Goal: Information Seeking & Learning: Learn about a topic

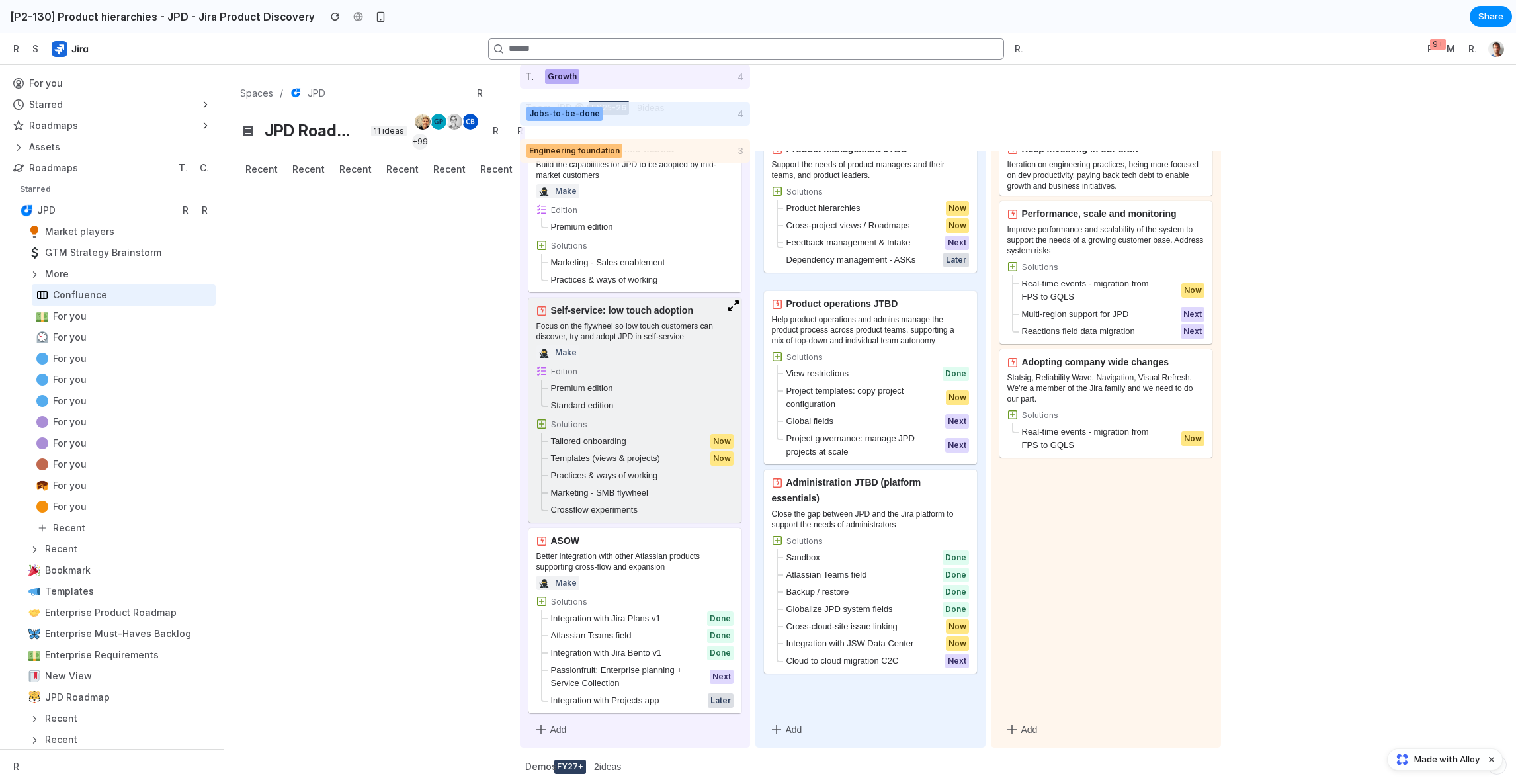
click at [581, 340] on div "Focus on the flywheel so low touch customers can discover, try and adopt JPD in…" at bounding box center [635, 331] width 197 height 21
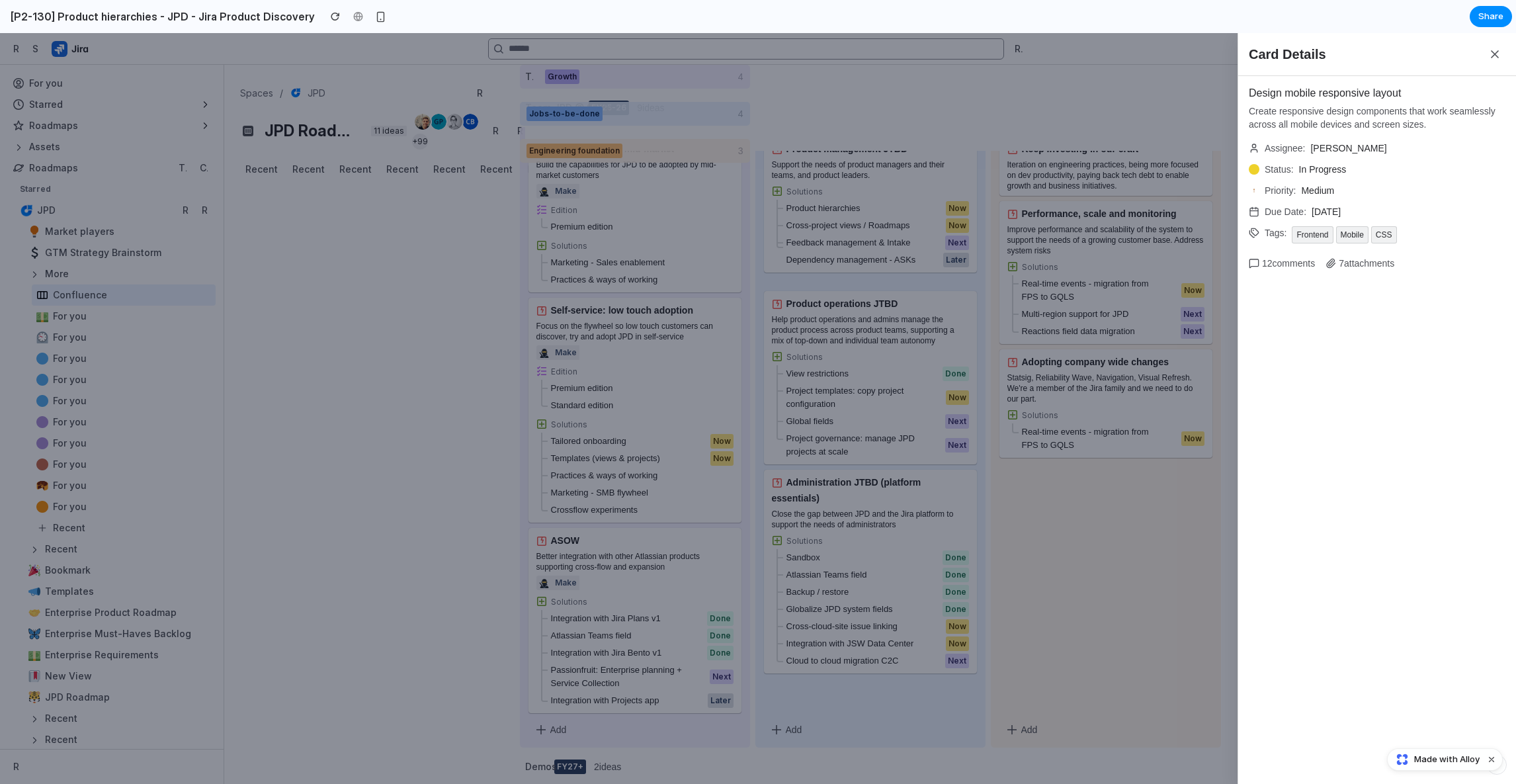
click at [910, 352] on div "Card Details Design mobile responsive layout Create responsive design component…" at bounding box center [758, 408] width 1516 height 751
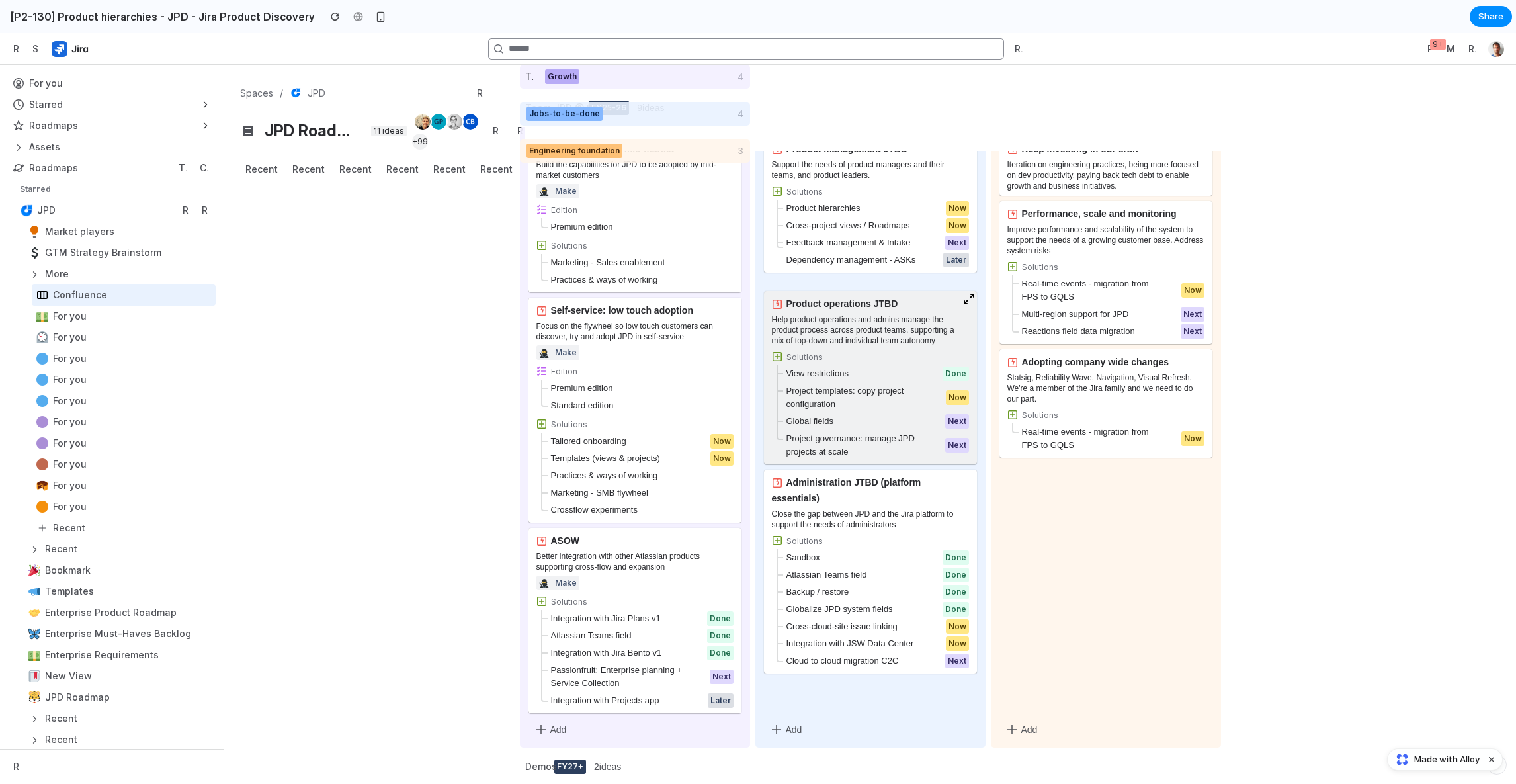
click at [881, 325] on div "Help product operations and admins manage the product process across product te…" at bounding box center [870, 330] width 197 height 32
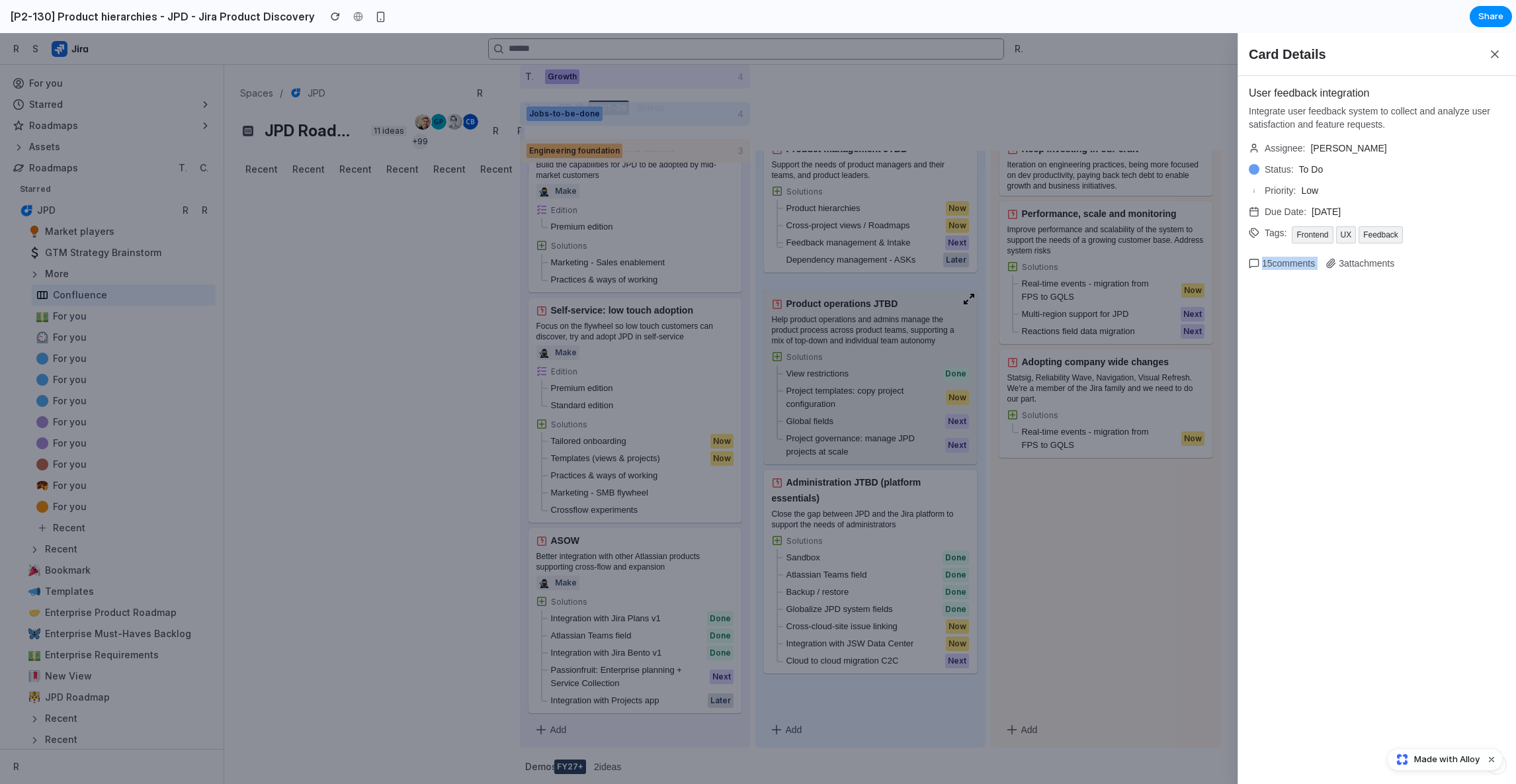
click at [881, 325] on div "Card Details User feedback integration Integrate user feedback system to collec…" at bounding box center [758, 408] width 1516 height 751
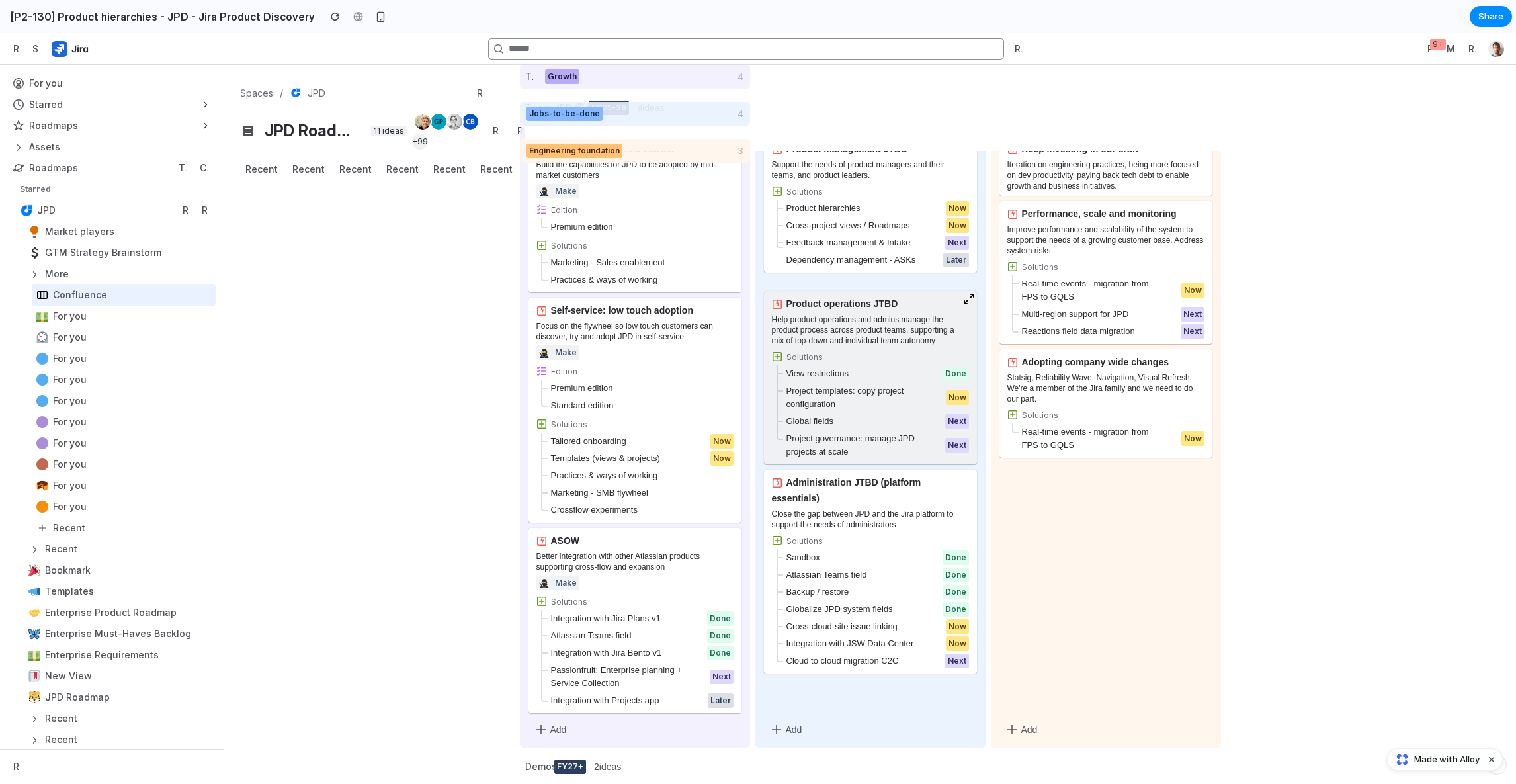
click at [881, 325] on div "Help product operations and admins manage the product process across product te…" at bounding box center [870, 330] width 197 height 32
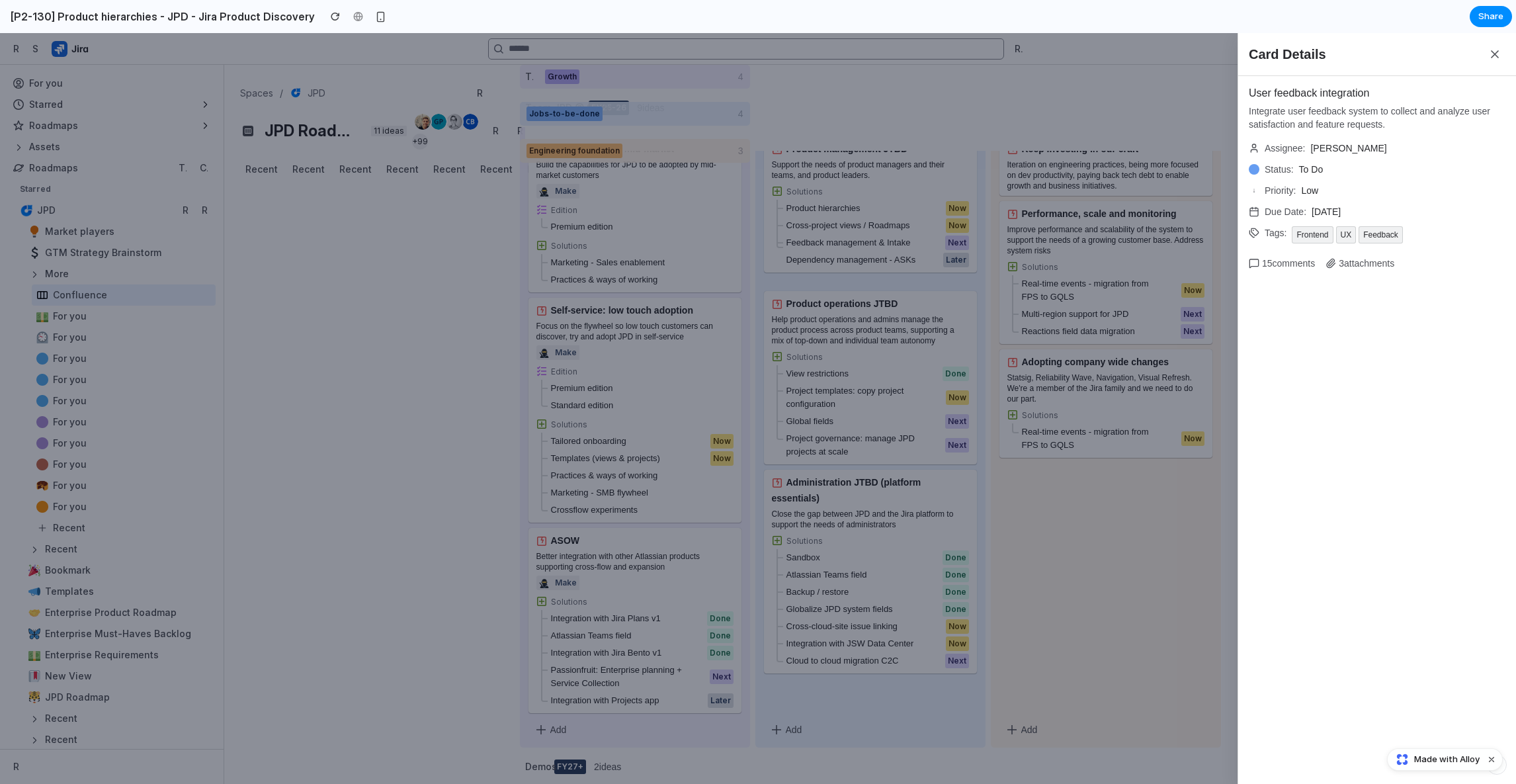
click at [879, 278] on div "Card Details User feedback integration Integrate user feedback system to collec…" at bounding box center [758, 408] width 1516 height 751
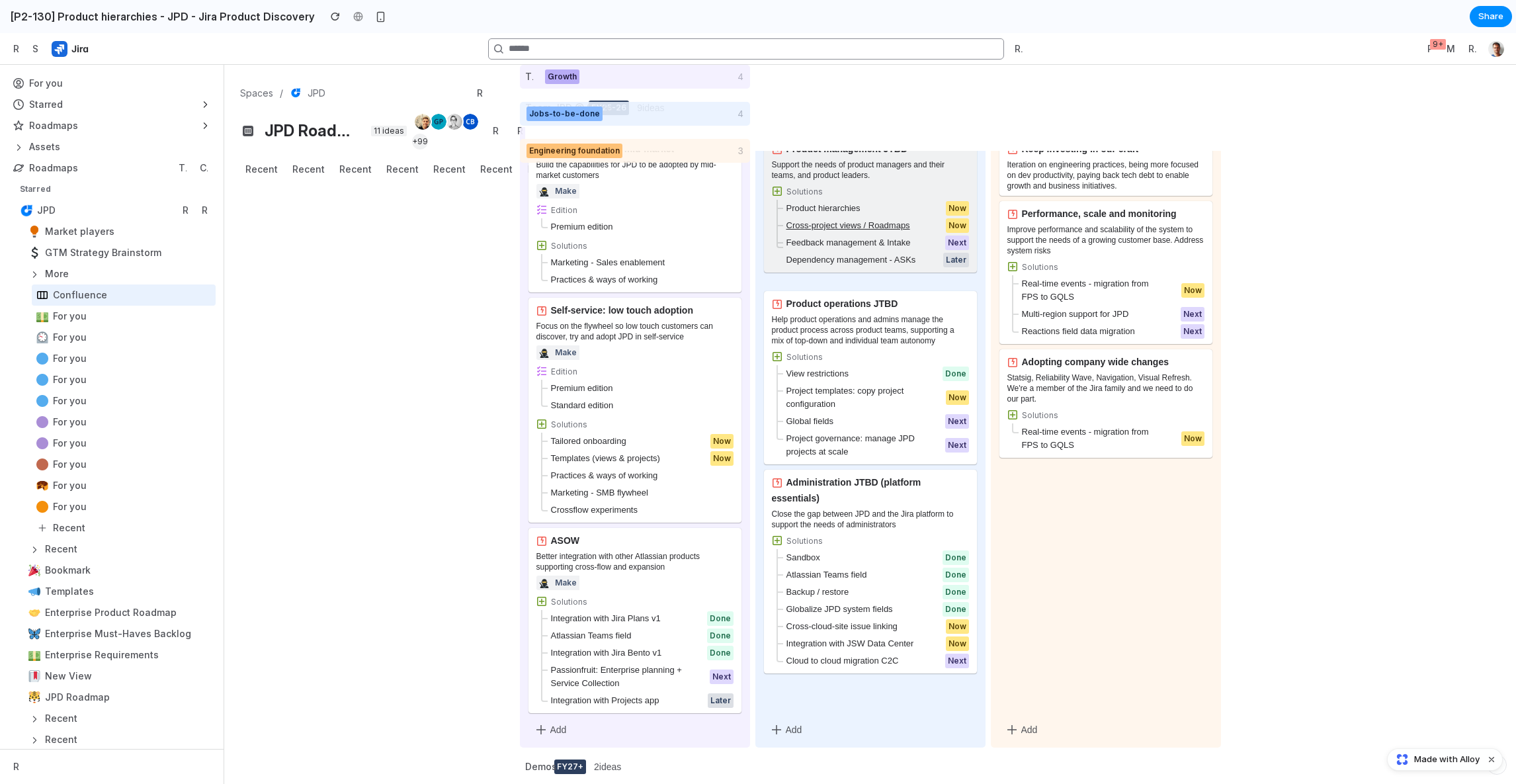
click at [860, 220] on div "Cross-project views / Roadmaps" at bounding box center [843, 225] width 134 height 13
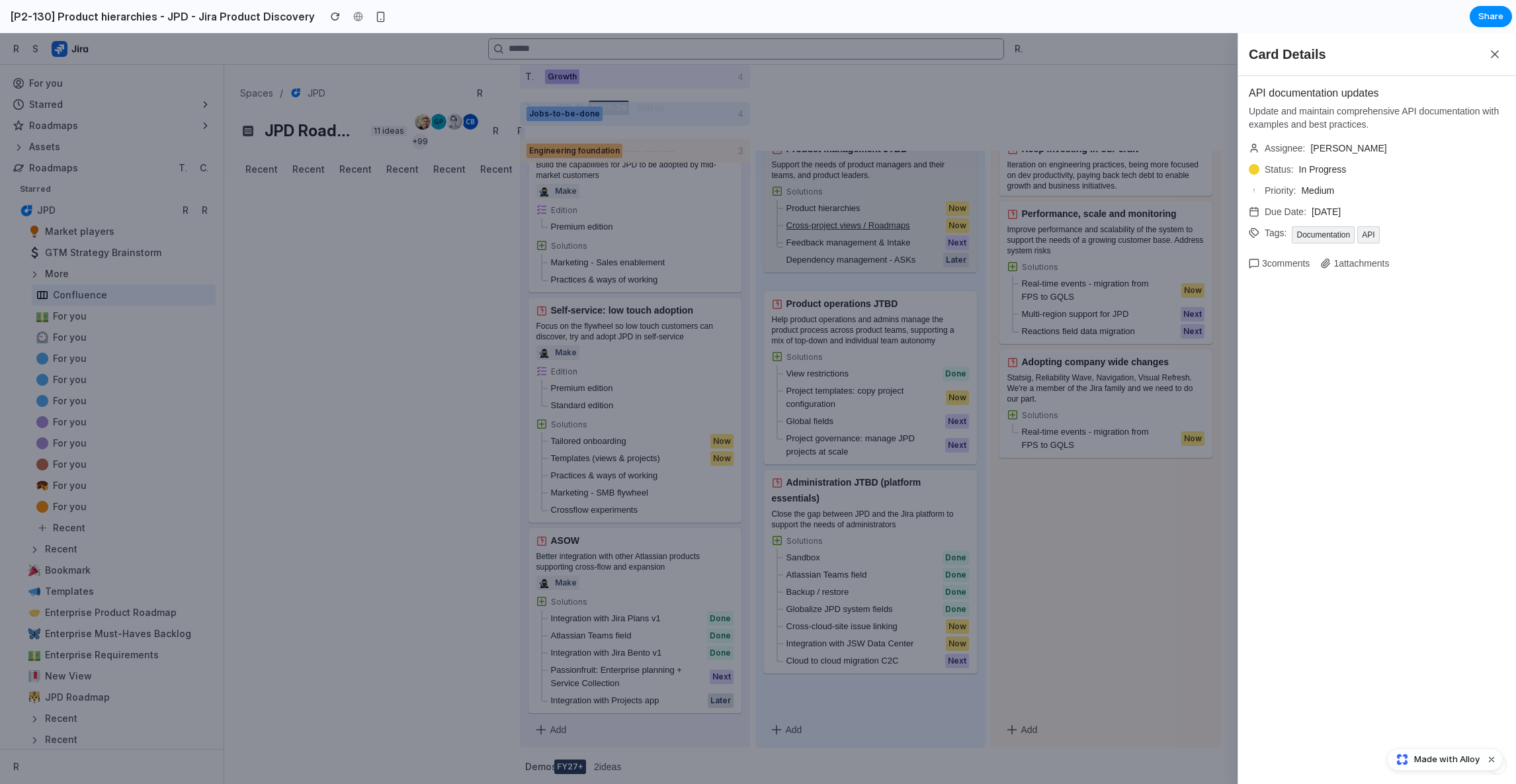
click at [860, 220] on div "Card Details API documentation updates Update and maintain comprehensive API do…" at bounding box center [758, 408] width 1516 height 751
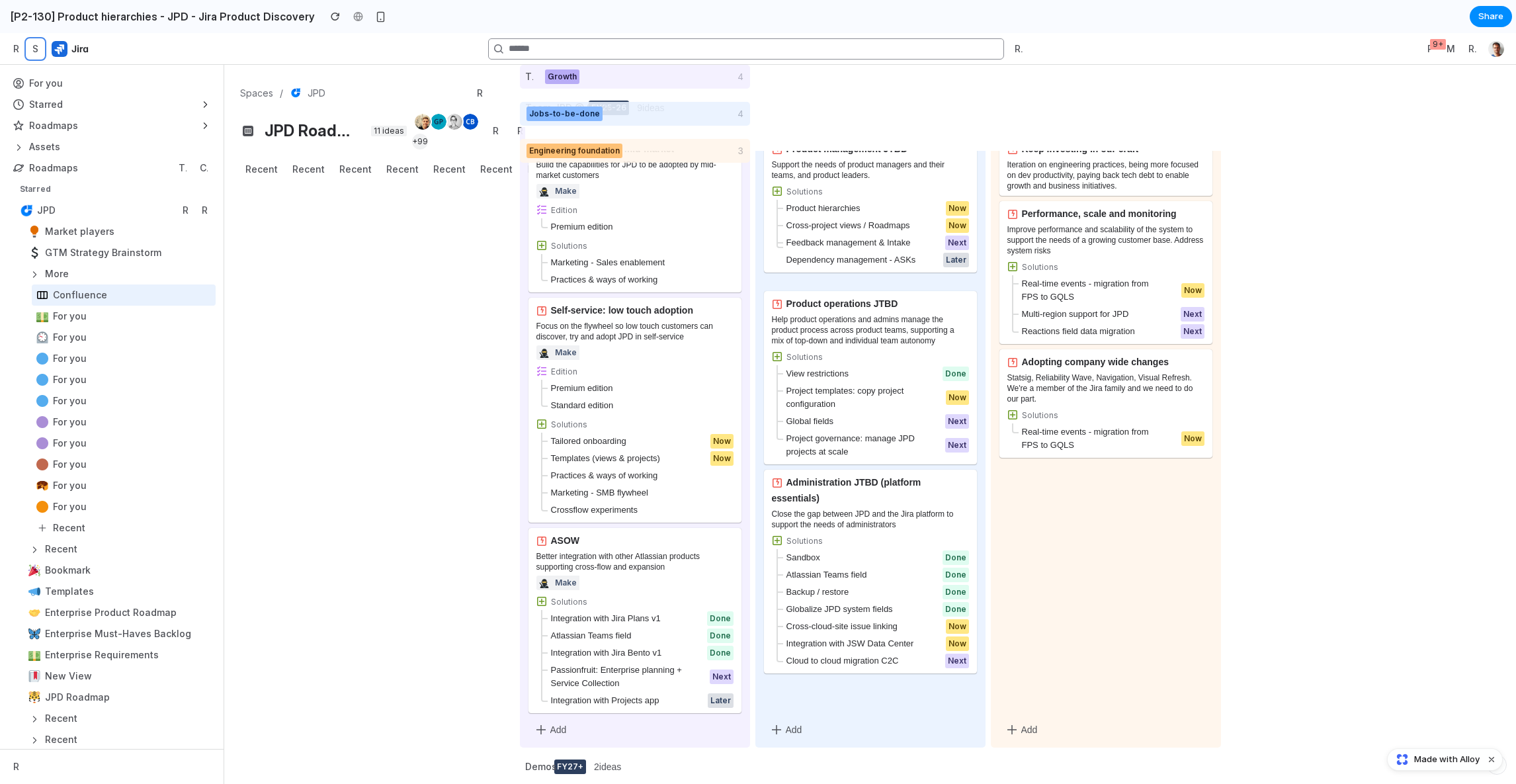
drag, startPoint x: 32, startPoint y: 50, endPoint x: 188, endPoint y: 49, distance: 156.0
click at [188, 49] on div "Recent Starred" at bounding box center [107, 49] width 199 height 31
drag, startPoint x: 143, startPoint y: 49, endPoint x: 7, endPoint y: 49, distance: 136.0
click at [7, 49] on header "Recent Starred Spaces Roadmaps Prioritization 9+ Misc Roadmaps" at bounding box center [758, 49] width 1516 height 32
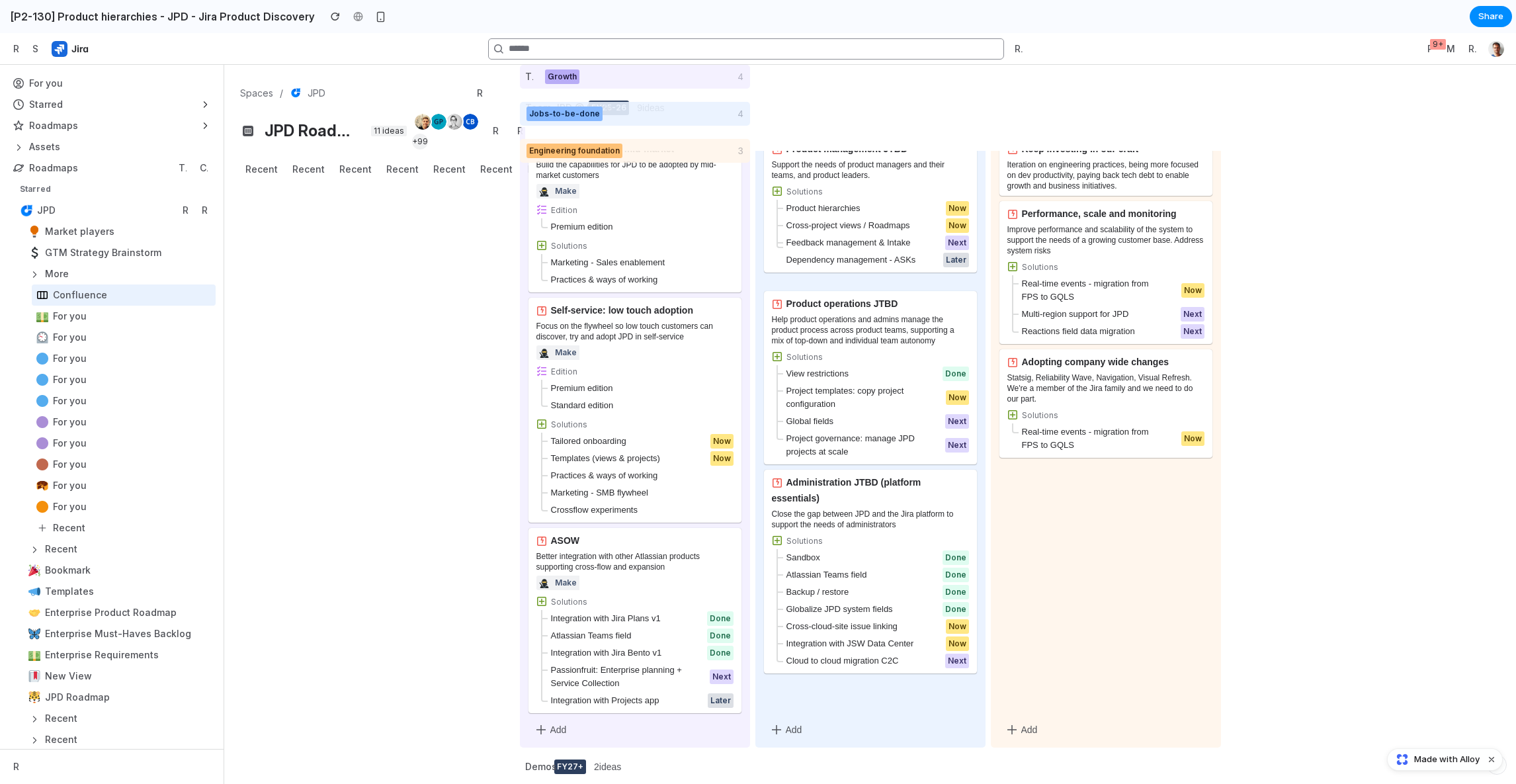
click at [268, 245] on div "Spaces JPD Recent JPD Roadmap 11 ideas +99 Recent Recent Recent Recent Recent R…" at bounding box center [364, 424] width 280 height 719
drag, startPoint x: 385, startPoint y: 266, endPoint x: 277, endPoint y: -4, distance: 290.8
click at [277, 33] on html "Skip to: Top Bar Sidebar Main Content Recent Starred Spaces Roadmaps Prioritiza…" at bounding box center [758, 408] width 1516 height 751
click at [371, 151] on div "Spaces JPD Recent JPD Roadmap 11 ideas +99 Recent Recent Recent Recent Recent R…" at bounding box center [364, 109] width 280 height 88
click at [464, 118] on img "button" at bounding box center [470, 121] width 16 height 16
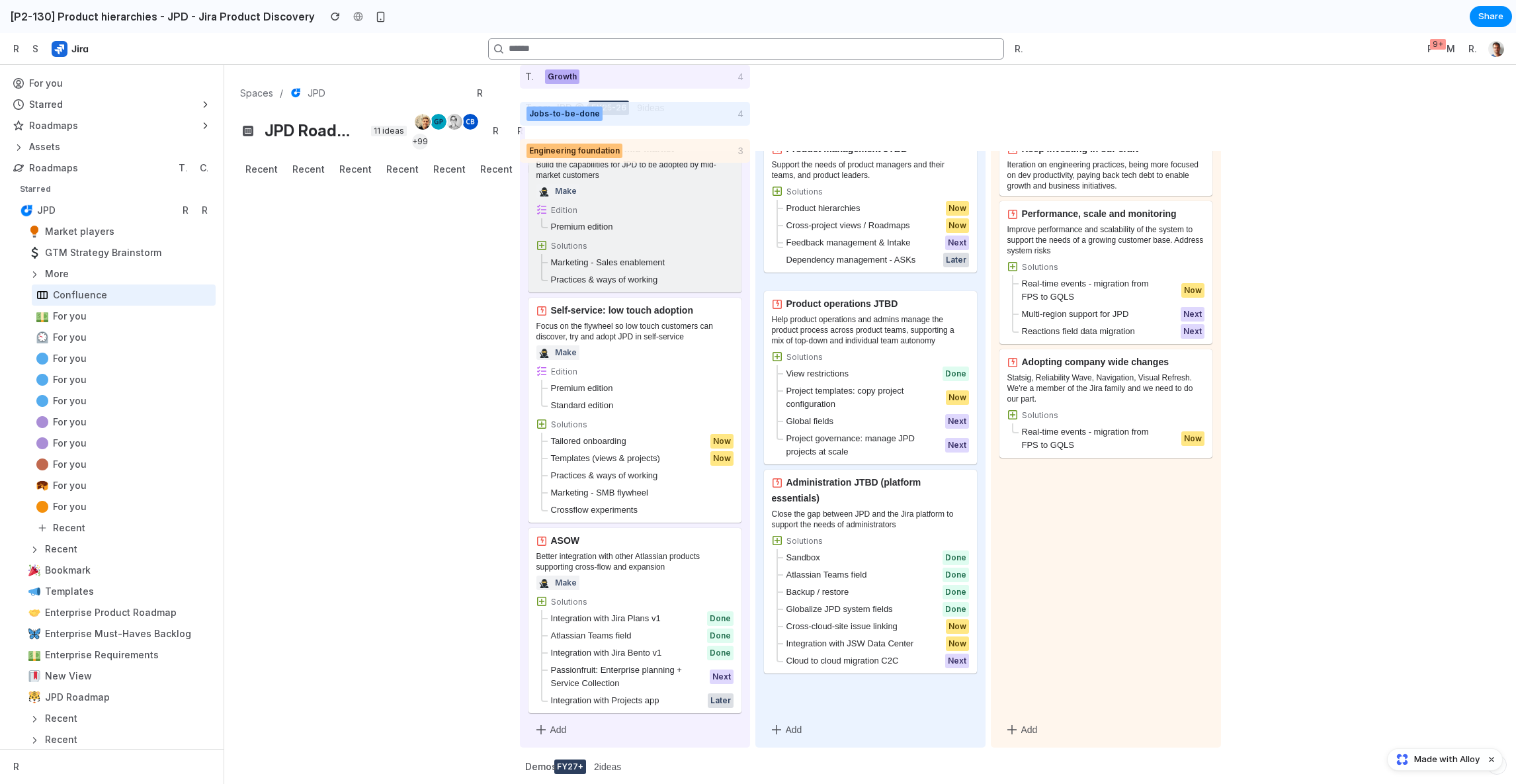
click at [572, 180] on div "Build the capabilities for JPD to be adopted by mid-market customers" at bounding box center [635, 170] width 197 height 21
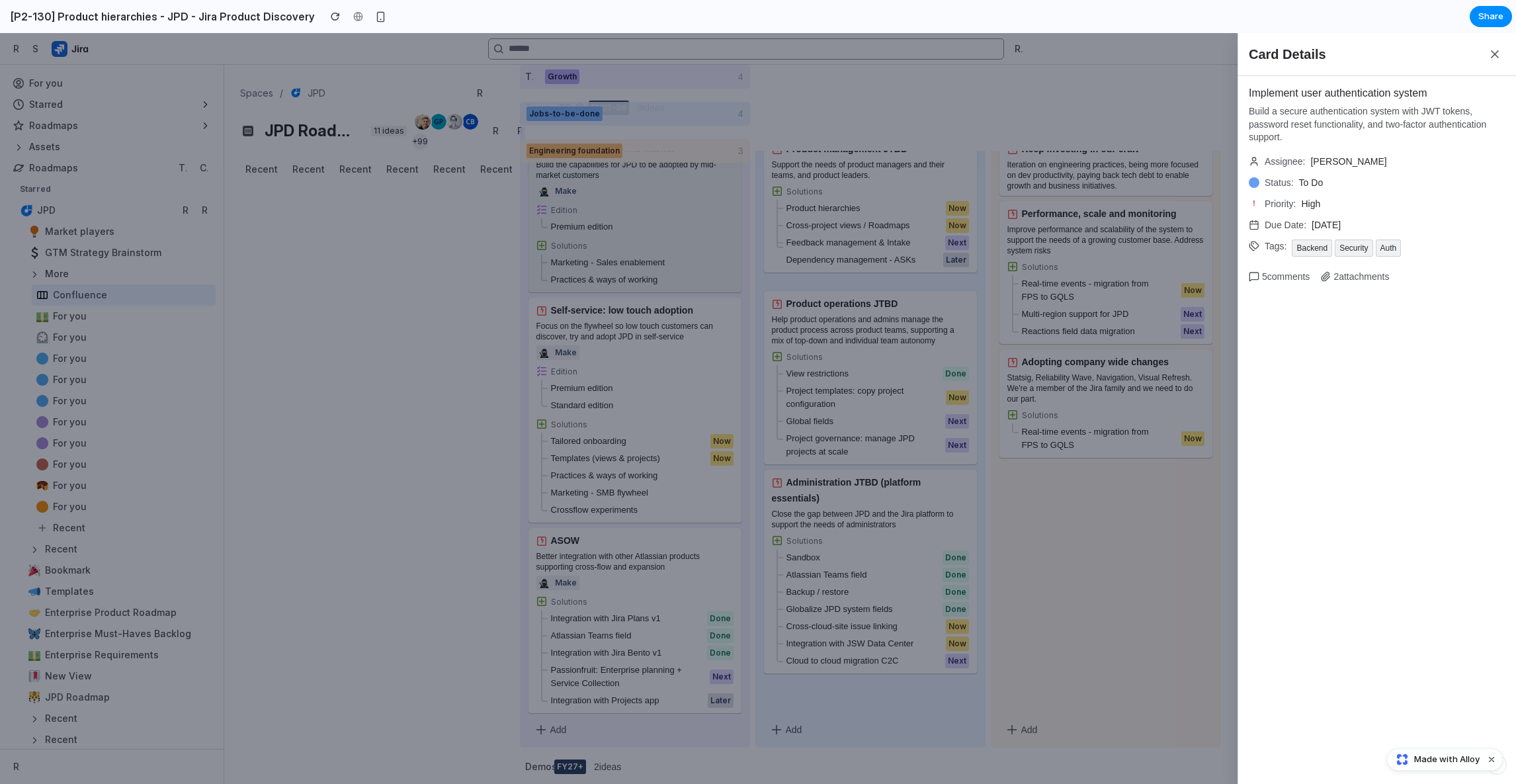
click at [572, 180] on div "Card Details Implement user authentication system Build a secure authentication…" at bounding box center [758, 408] width 1516 height 751
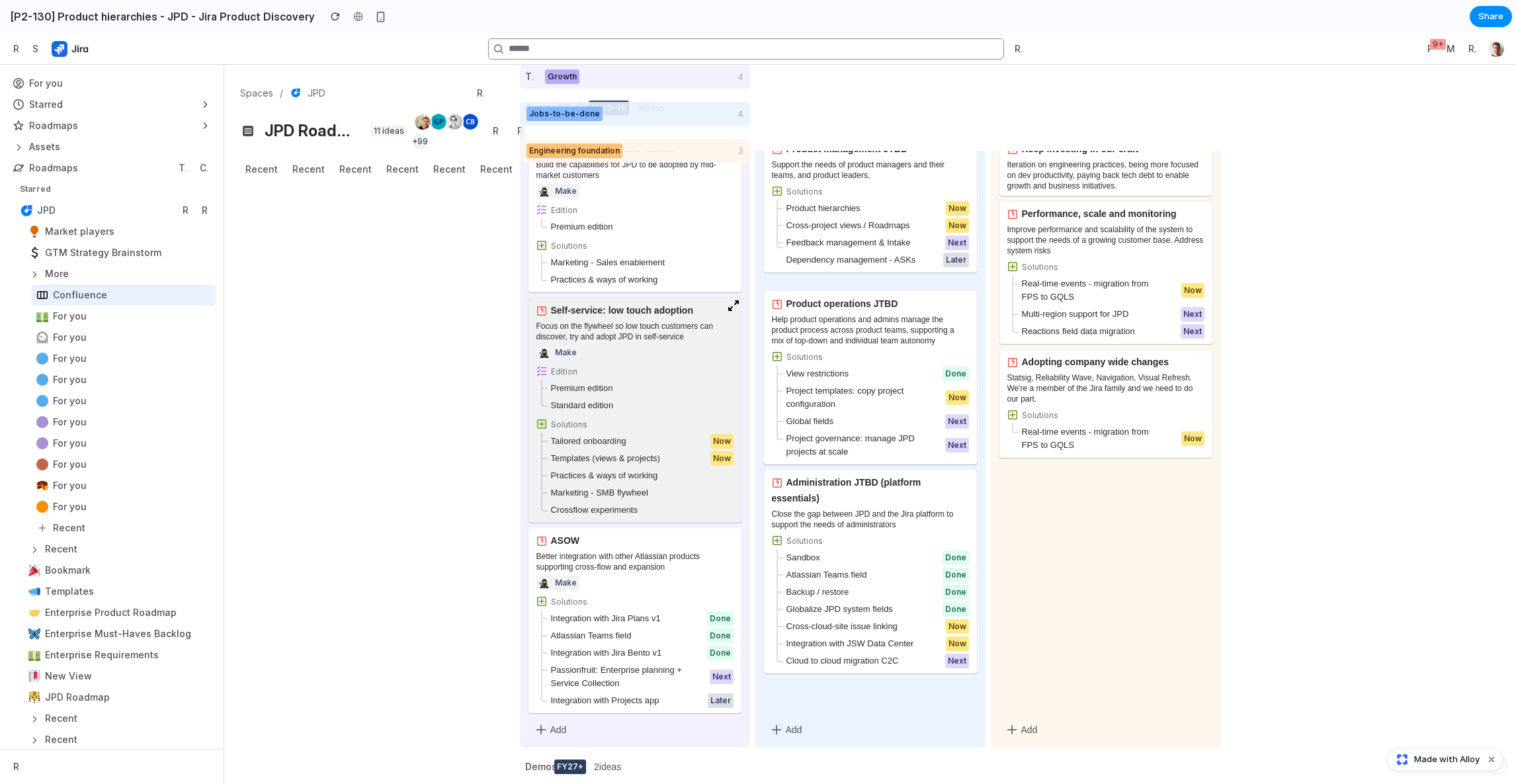
click at [710, 330] on div "Focus on the flywheel so low touch customers can discover, try and adopt JPD in…" at bounding box center [635, 331] width 197 height 21
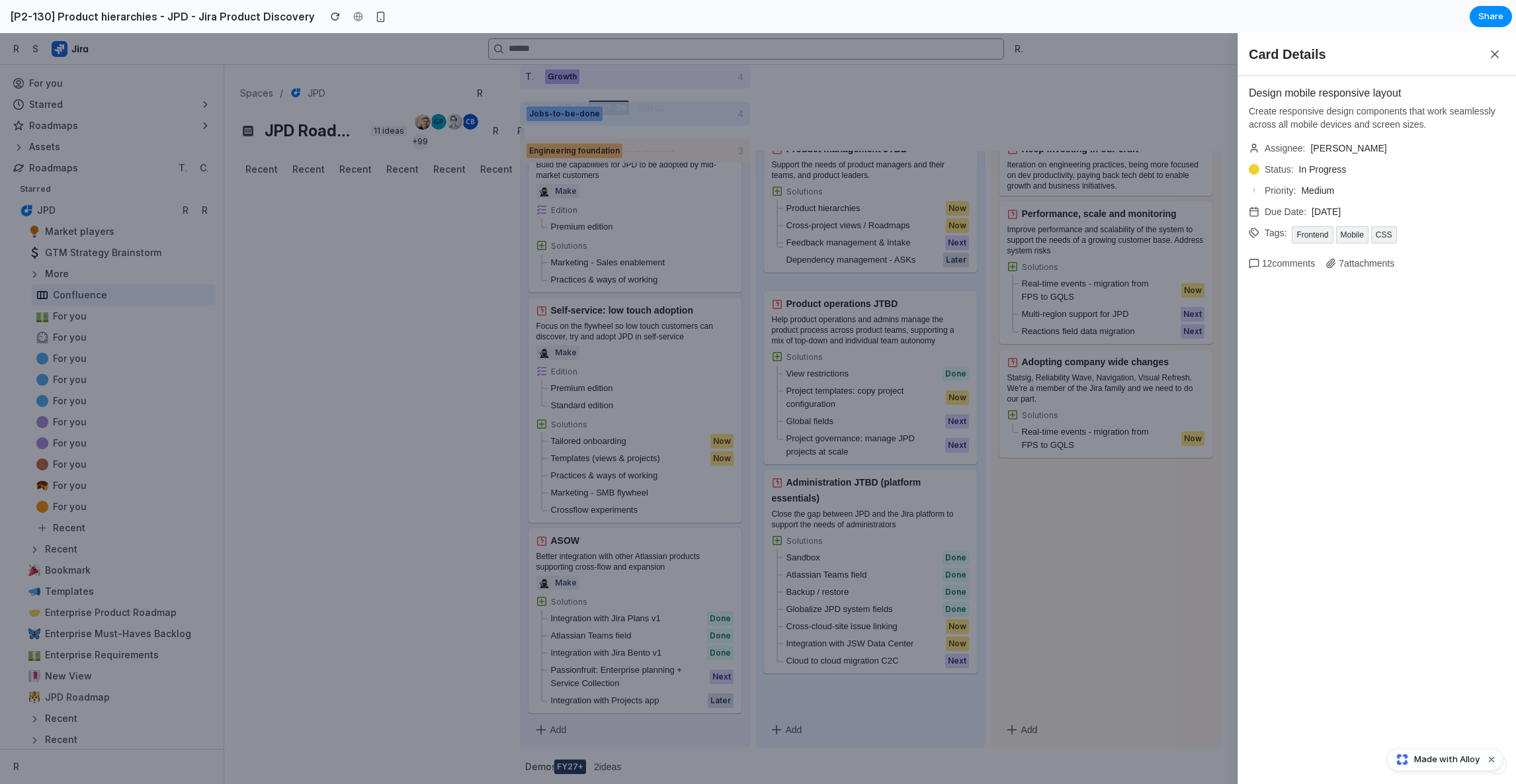
click at [688, 340] on div "Card Details Design mobile responsive layout Create responsive design component…" at bounding box center [758, 408] width 1516 height 751
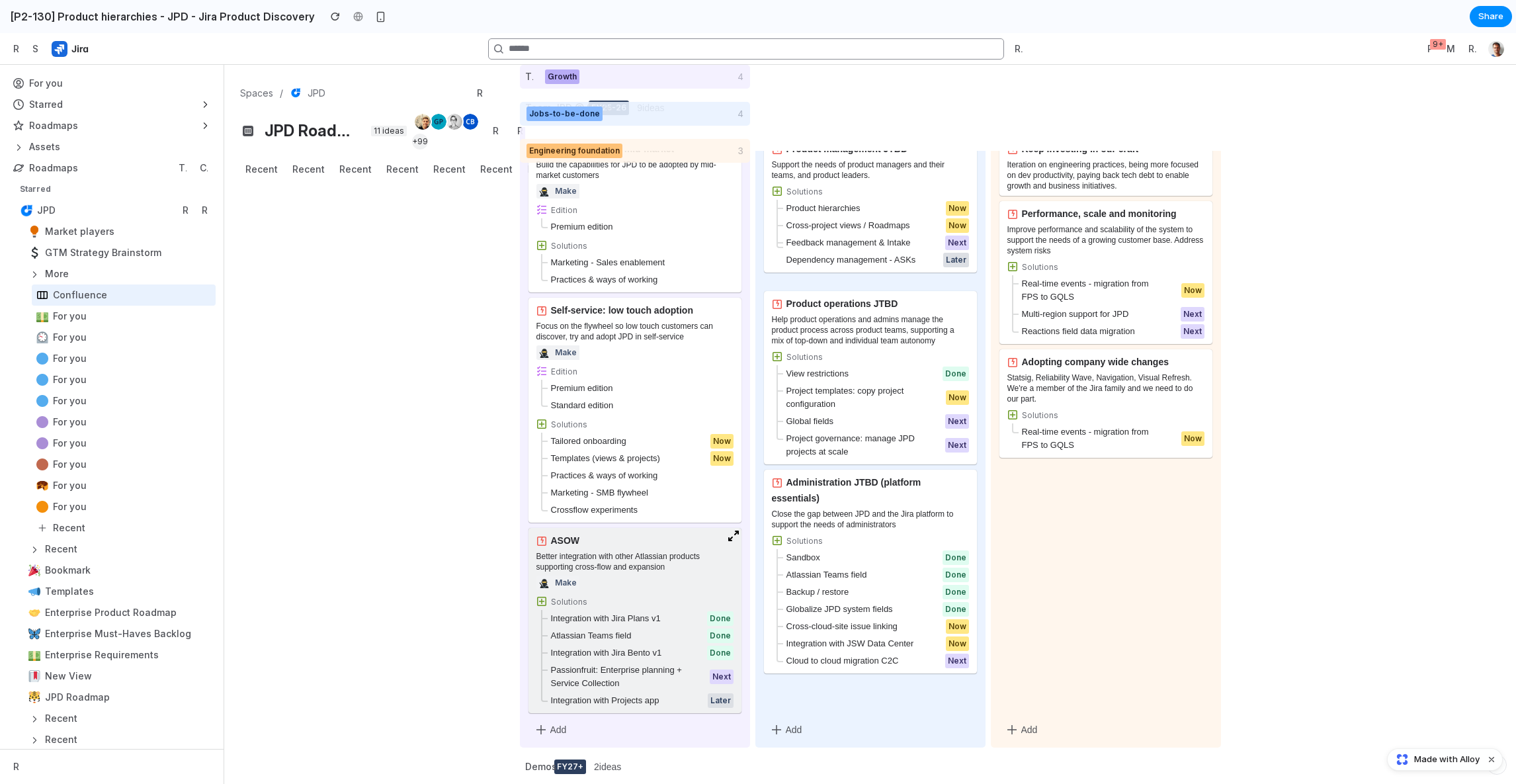
click at [645, 570] on div "Better integration with other Atlassian products supporting cross-flow and expa…" at bounding box center [635, 561] width 197 height 21
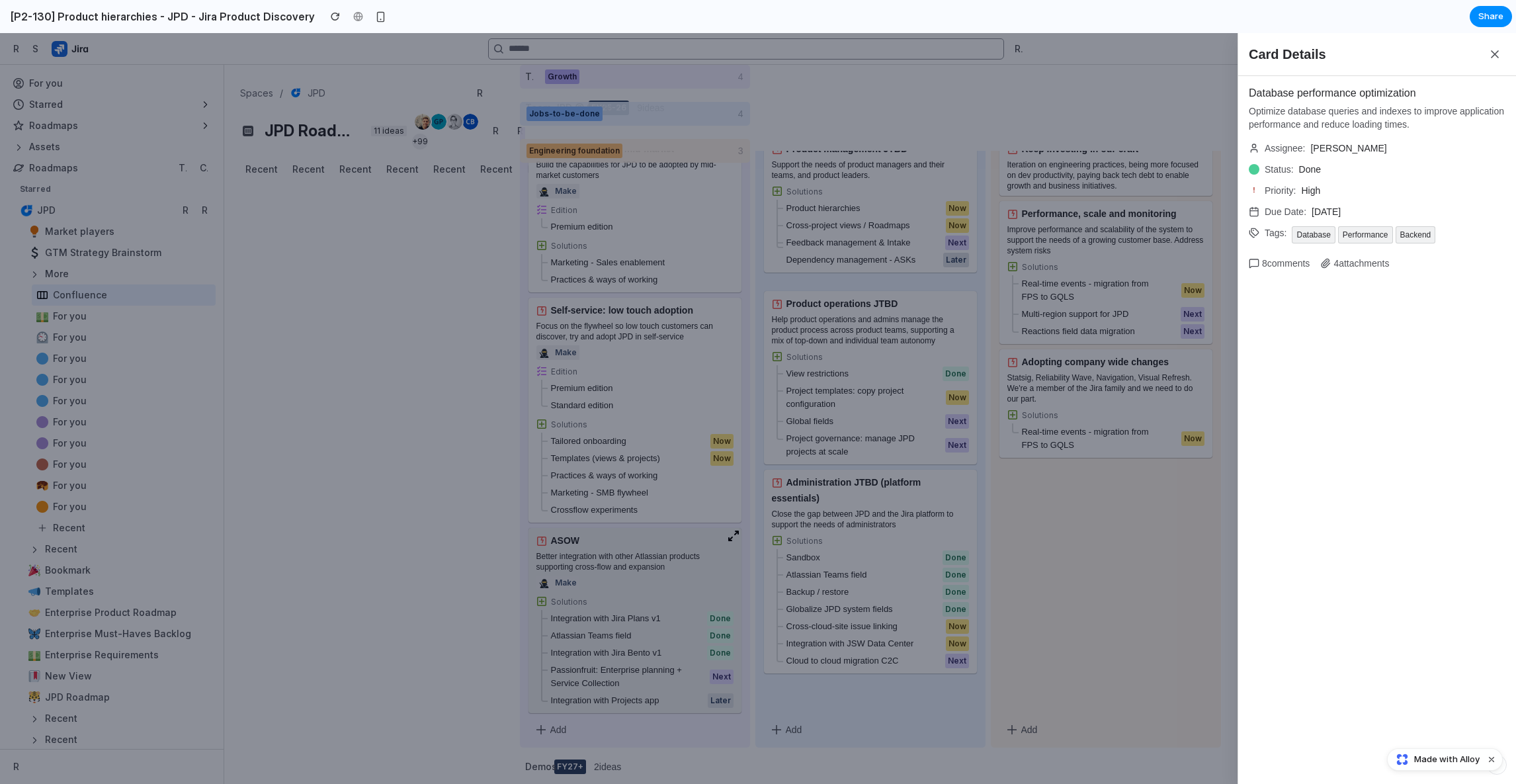
click at [645, 570] on div "Card Details Database performance optimization Optimize database queries and in…" at bounding box center [758, 408] width 1516 height 751
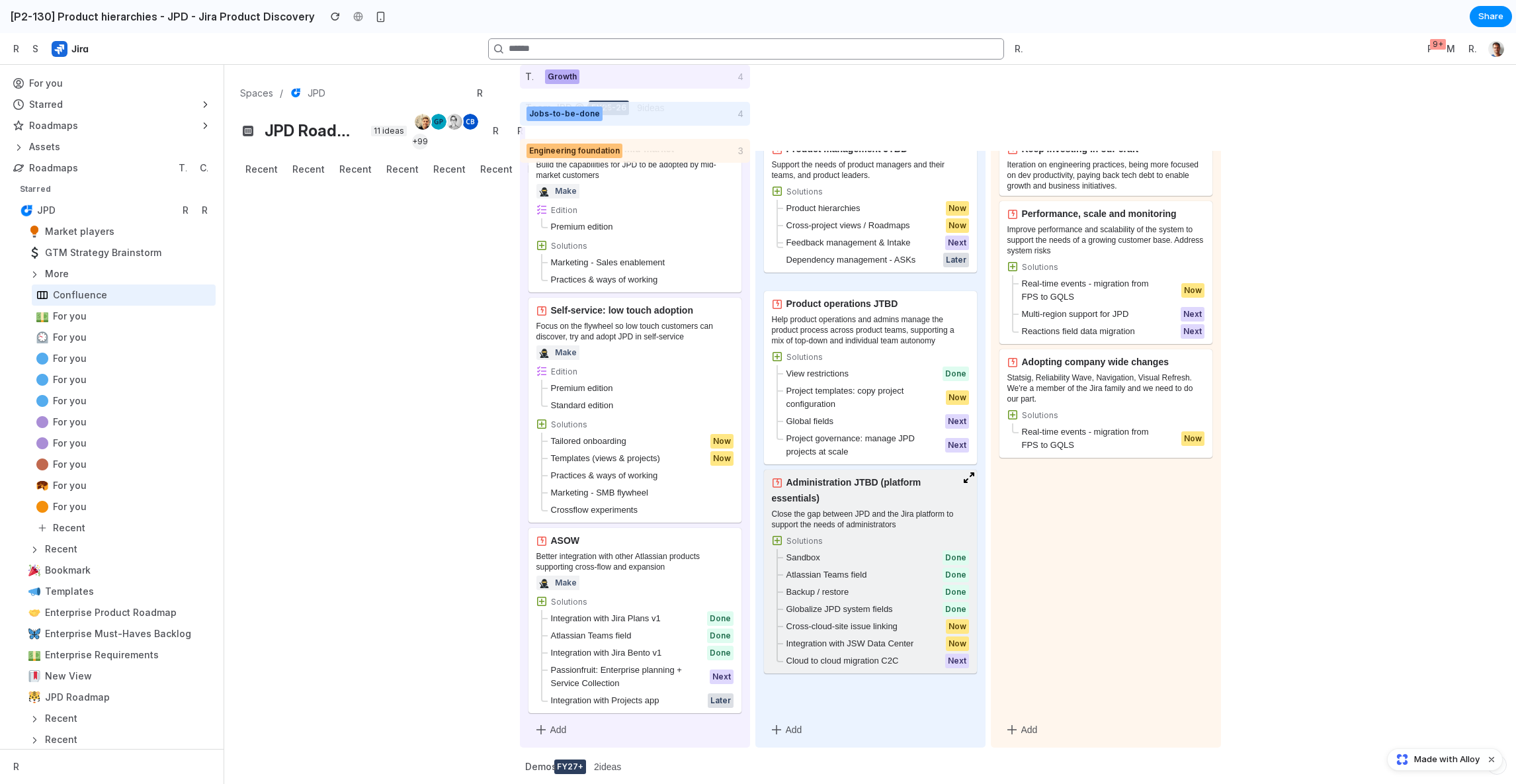
click at [873, 531] on div "Close the gap between JPD and the Jira platform to support the needs of adminis…" at bounding box center [870, 588] width 197 height 160
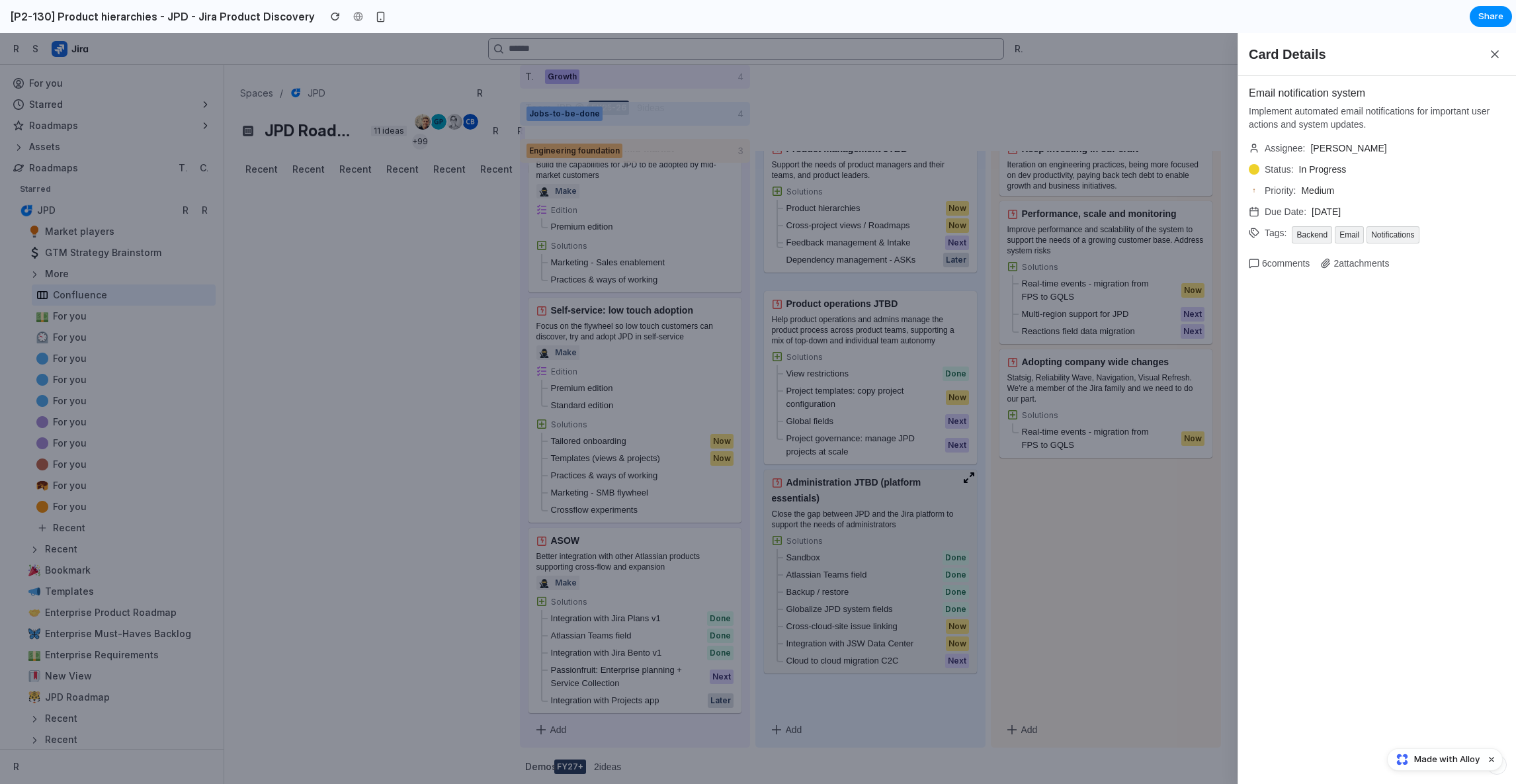
click at [873, 531] on div "Card Details Email notification system Implement automated email notifications …" at bounding box center [758, 408] width 1516 height 751
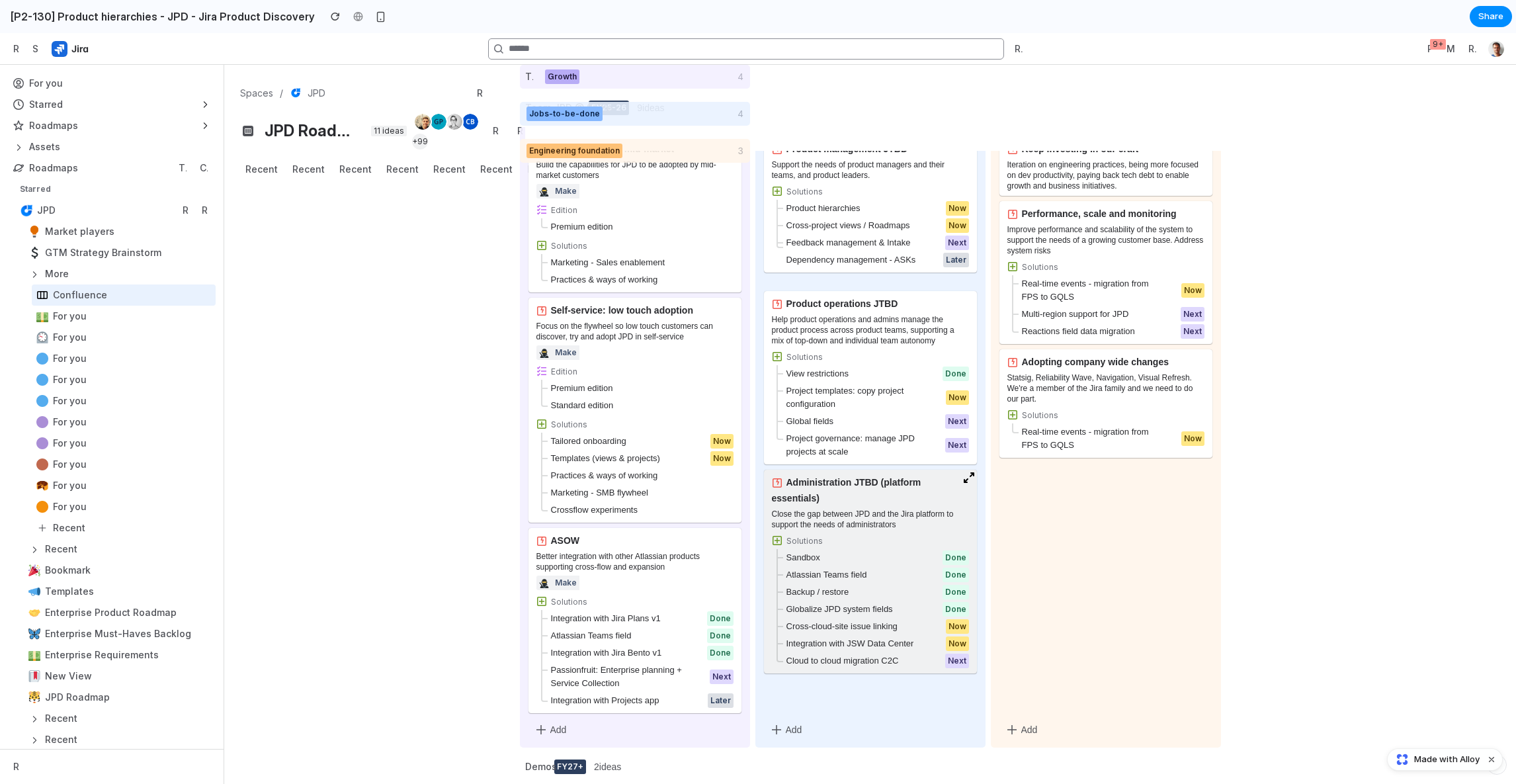
click at [873, 531] on div "Close the gap between JPD and the Jira platform to support the needs of adminis…" at bounding box center [870, 588] width 197 height 160
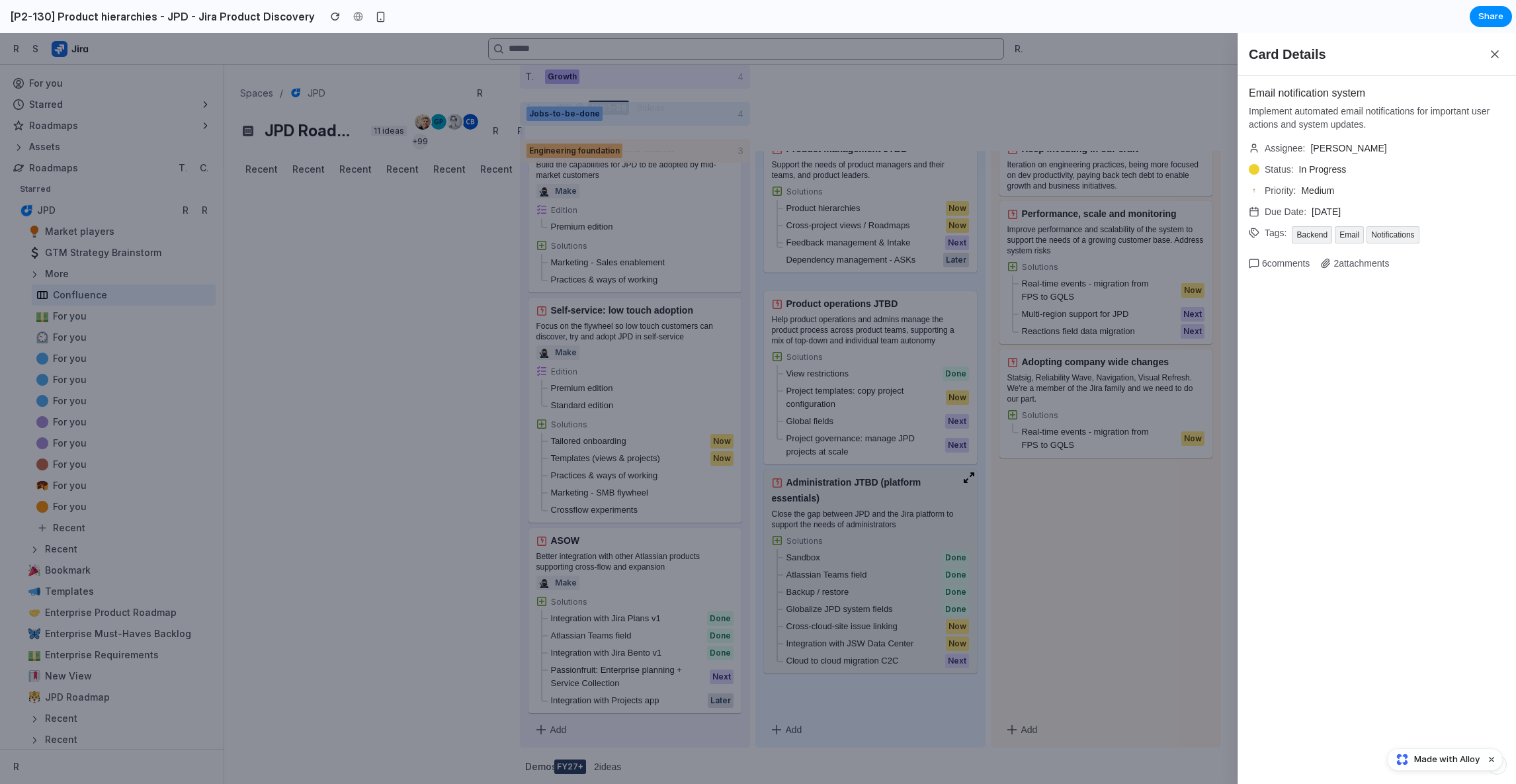
click at [873, 531] on div "Card Details Email notification system Implement automated email notifications …" at bounding box center [758, 408] width 1516 height 751
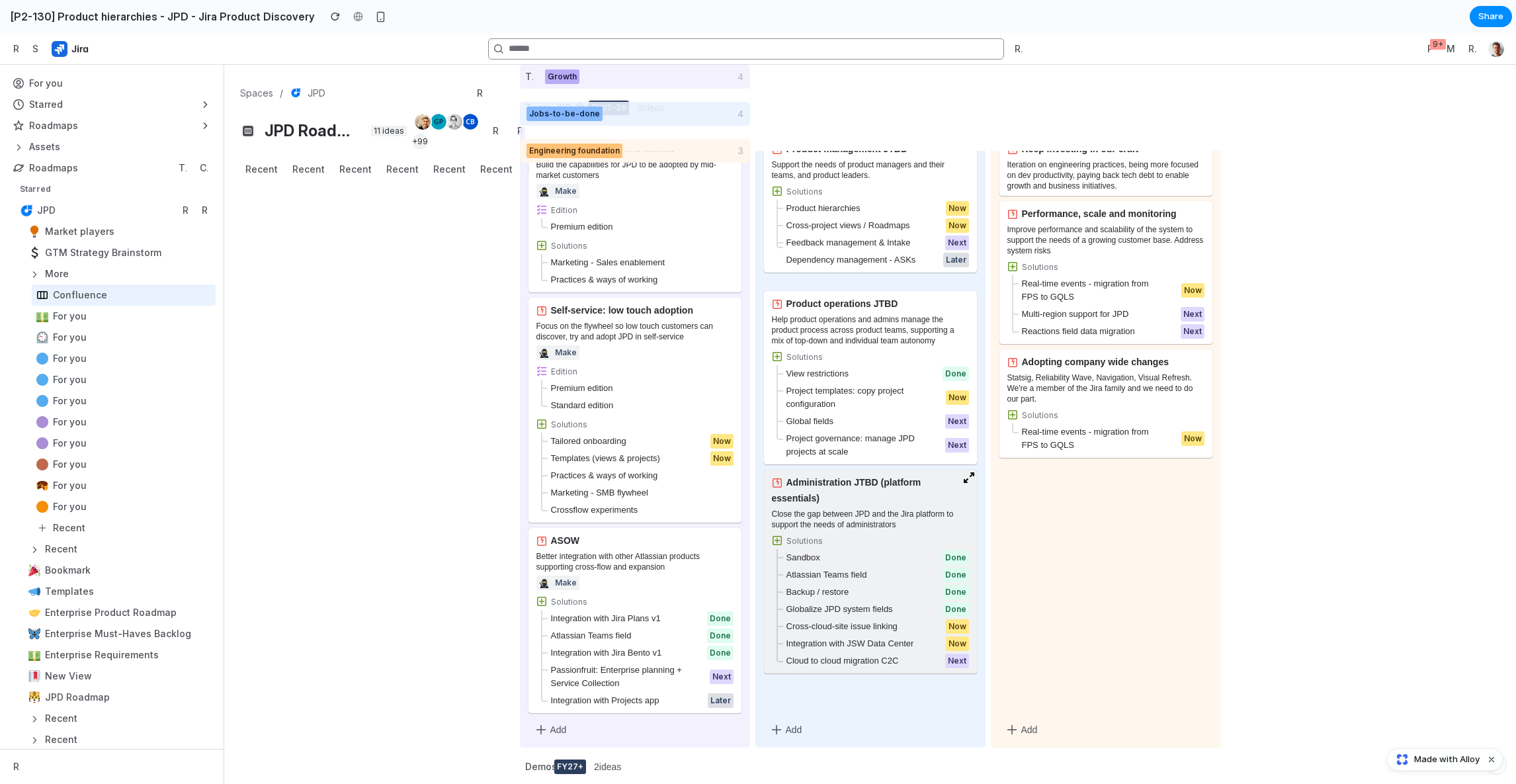
click at [873, 531] on div "Close the gap between JPD and the Jira platform to support the needs of adminis…" at bounding box center [870, 588] width 197 height 160
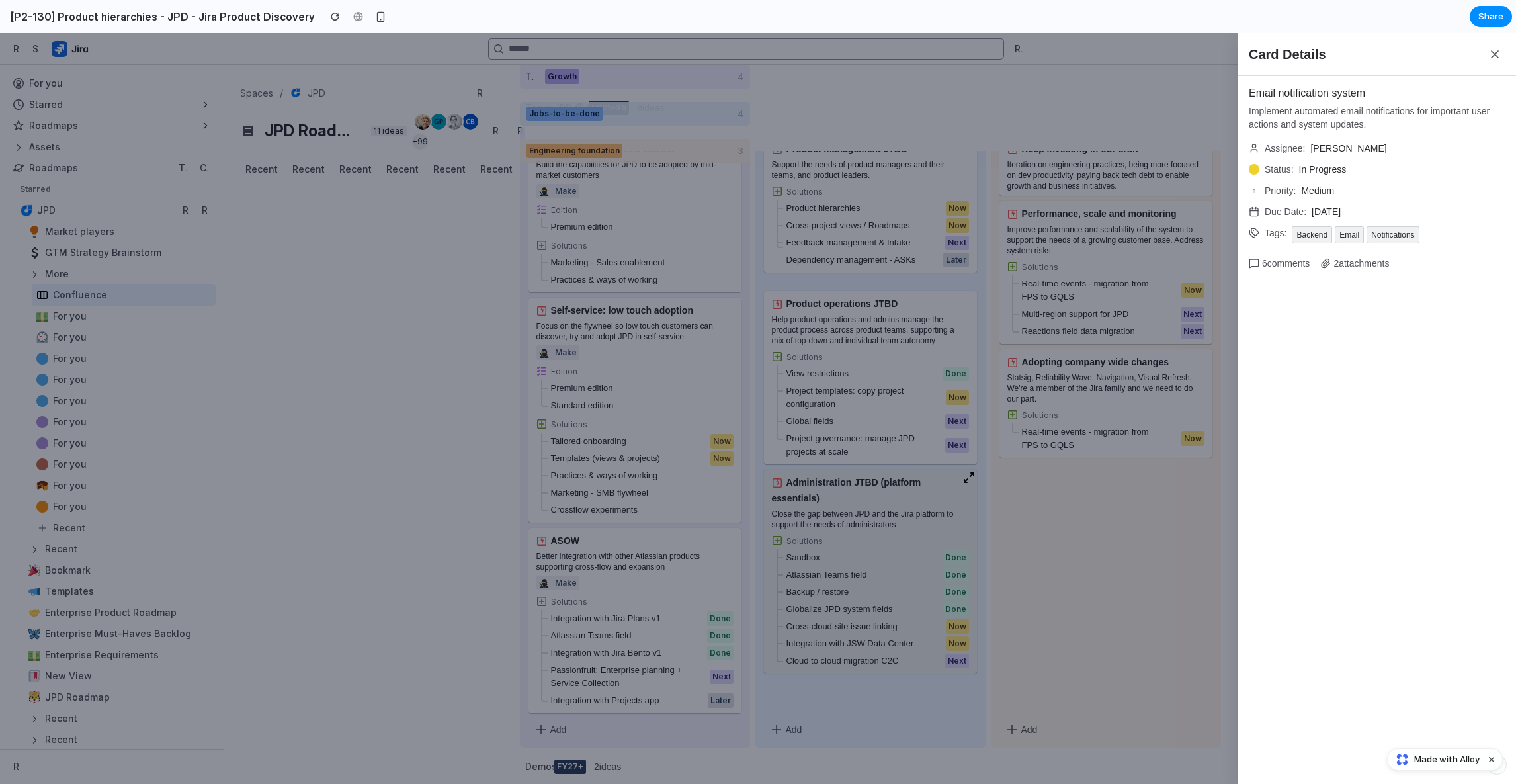
click at [873, 531] on div "Card Details Email notification system Implement automated email notifications …" at bounding box center [758, 408] width 1516 height 751
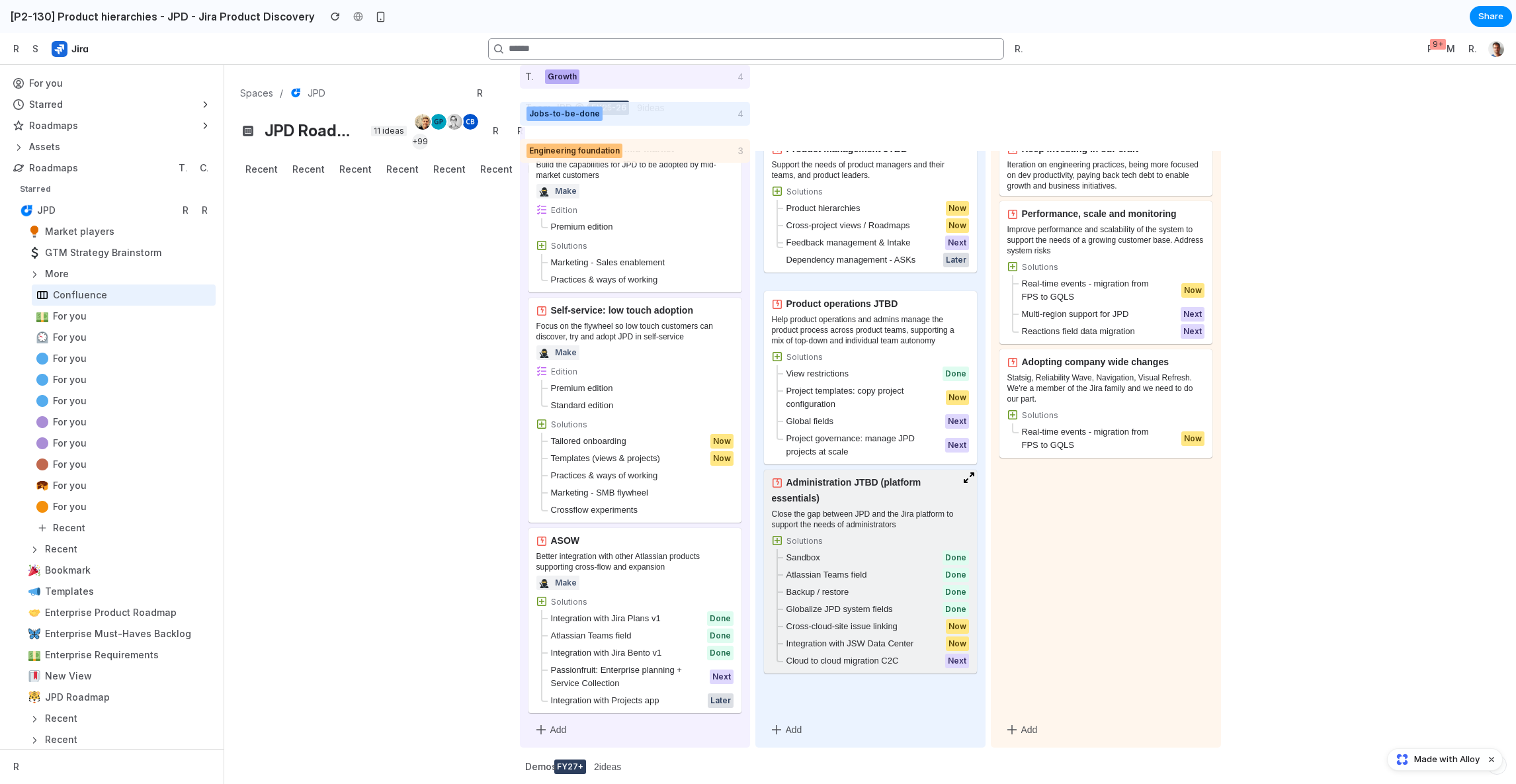
click at [873, 531] on div "Close the gap between JPD and the Jira platform to support the needs of adminis…" at bounding box center [870, 588] width 197 height 160
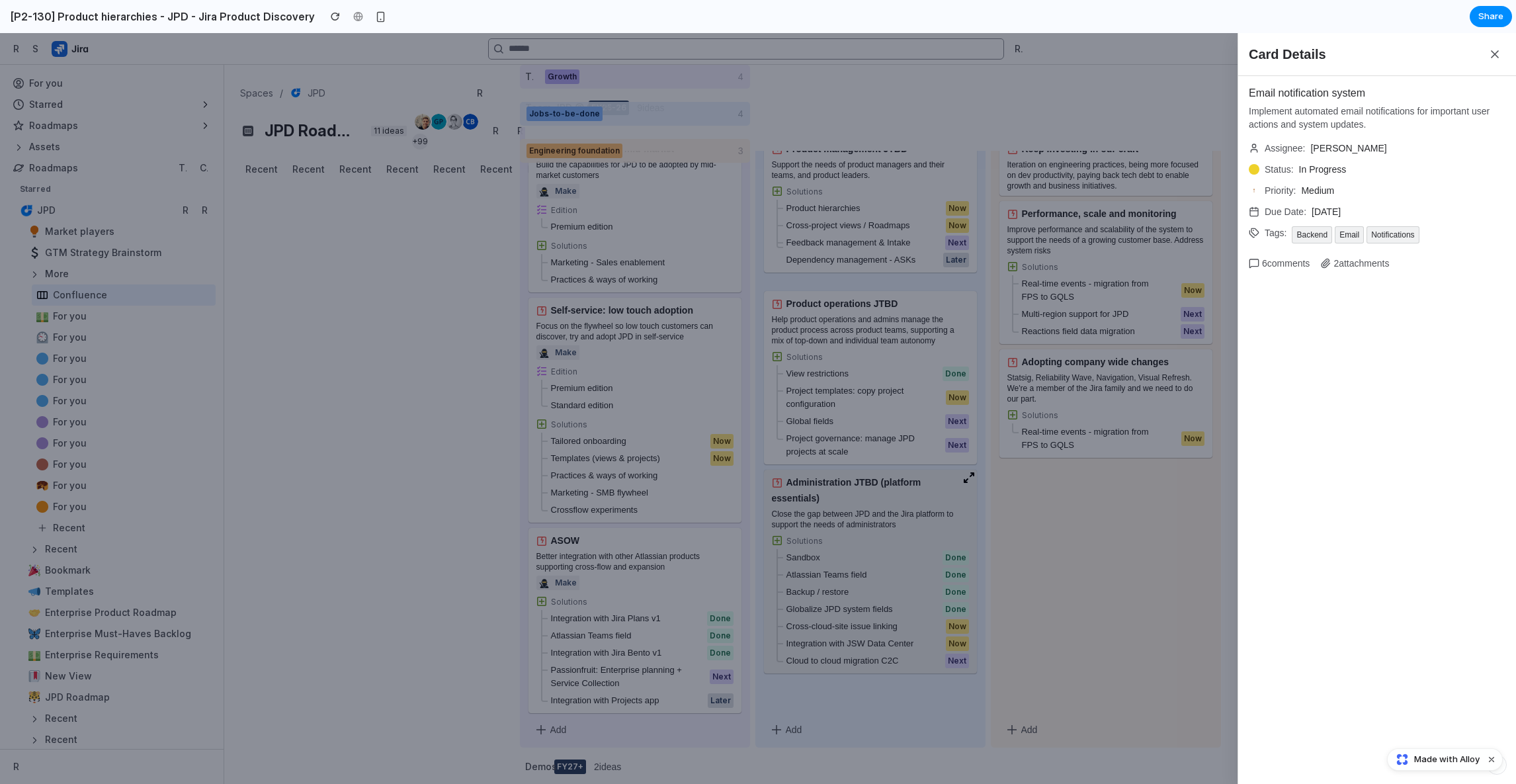
click at [873, 531] on div "Card Details Email notification system Implement automated email notifications …" at bounding box center [758, 408] width 1516 height 751
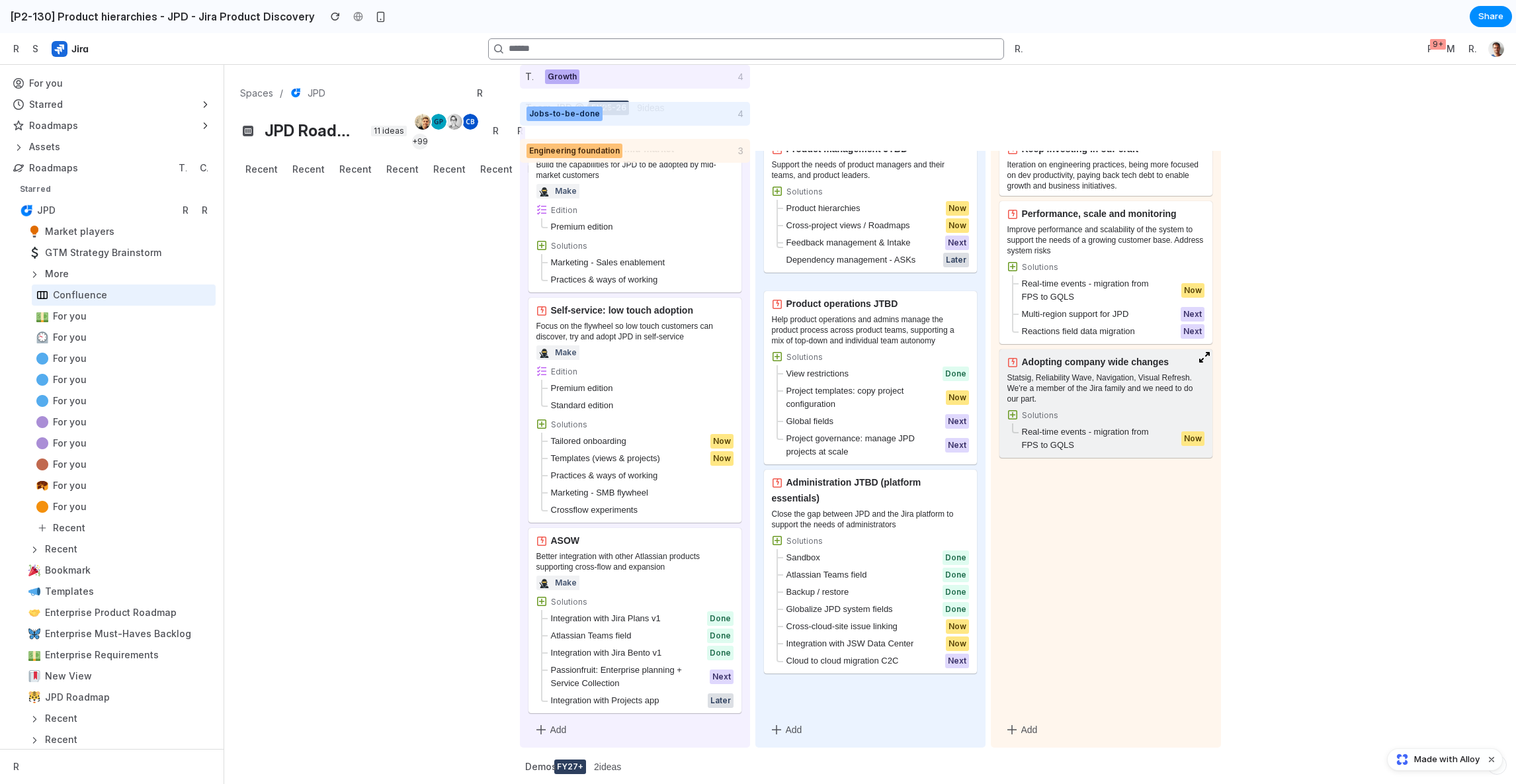
click at [1019, 397] on div "Statsig, Reliability Wave, Navigation, Visual Refresh. We're a member of the Ji…" at bounding box center [1106, 388] width 197 height 32
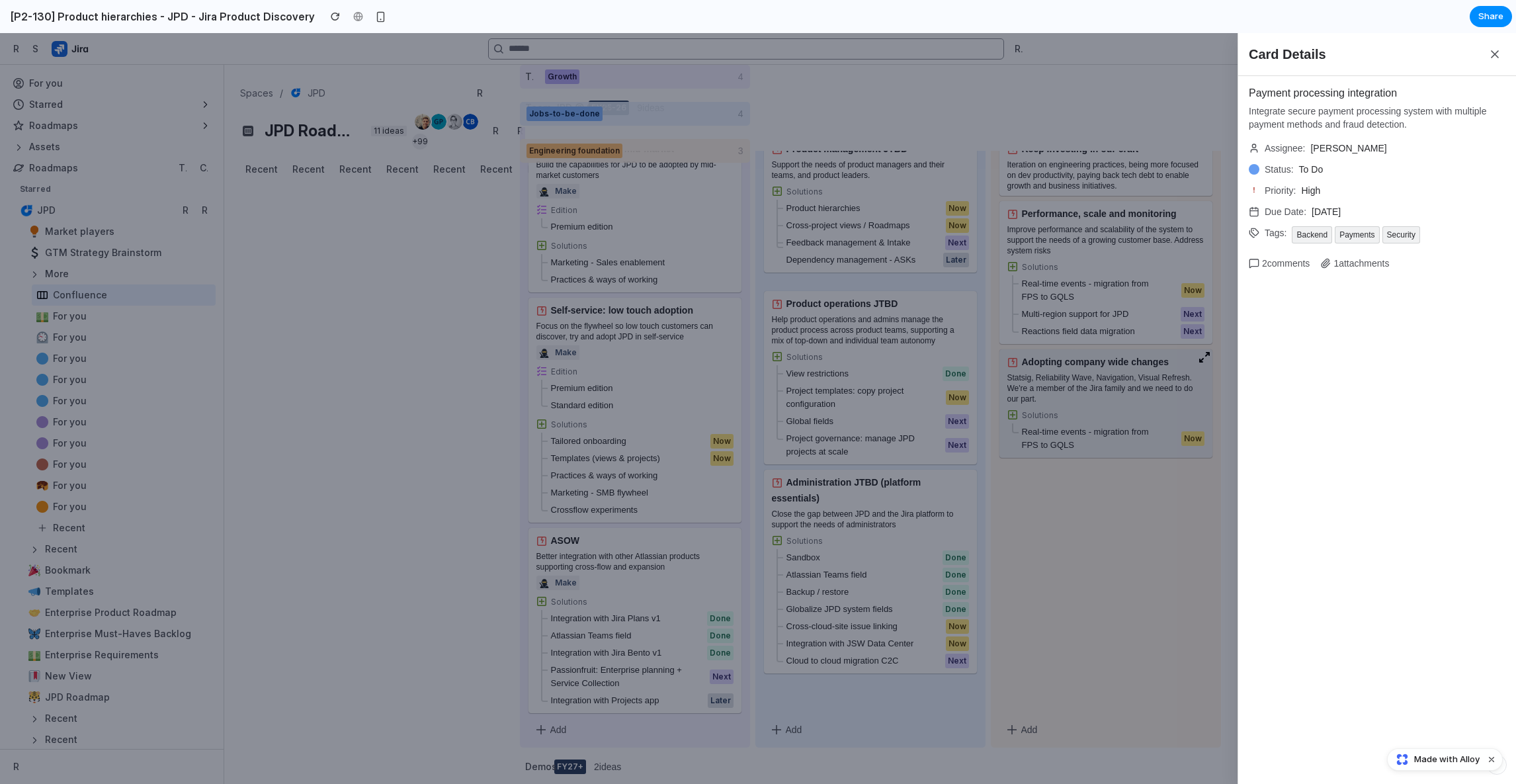
click at [1019, 397] on div "Card Details Payment processing integration Integrate secure payment processing…" at bounding box center [758, 408] width 1516 height 751
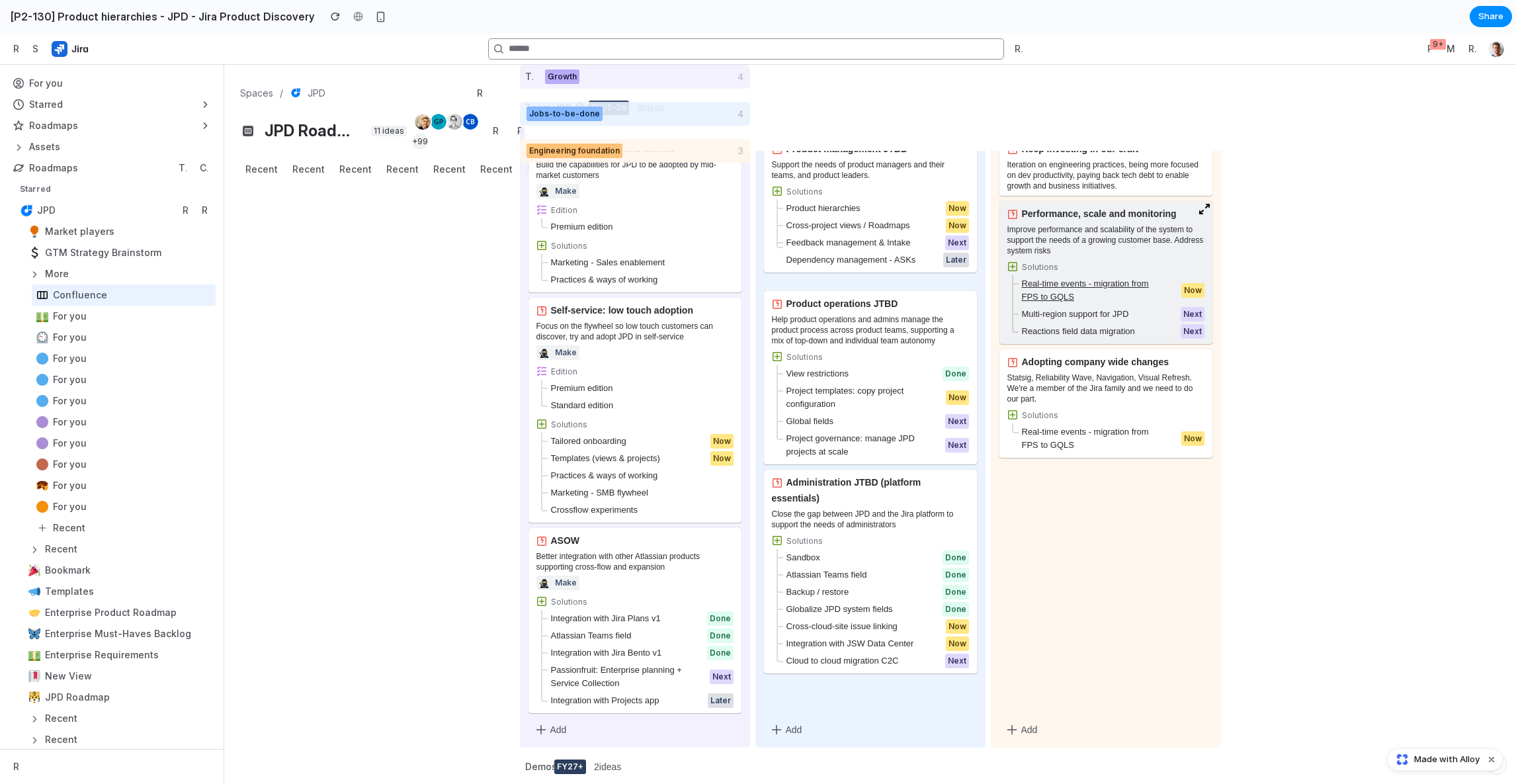
click at [1038, 282] on div "Real-time events - migration from FPS to GQLS" at bounding box center [1084, 291] width 147 height 27
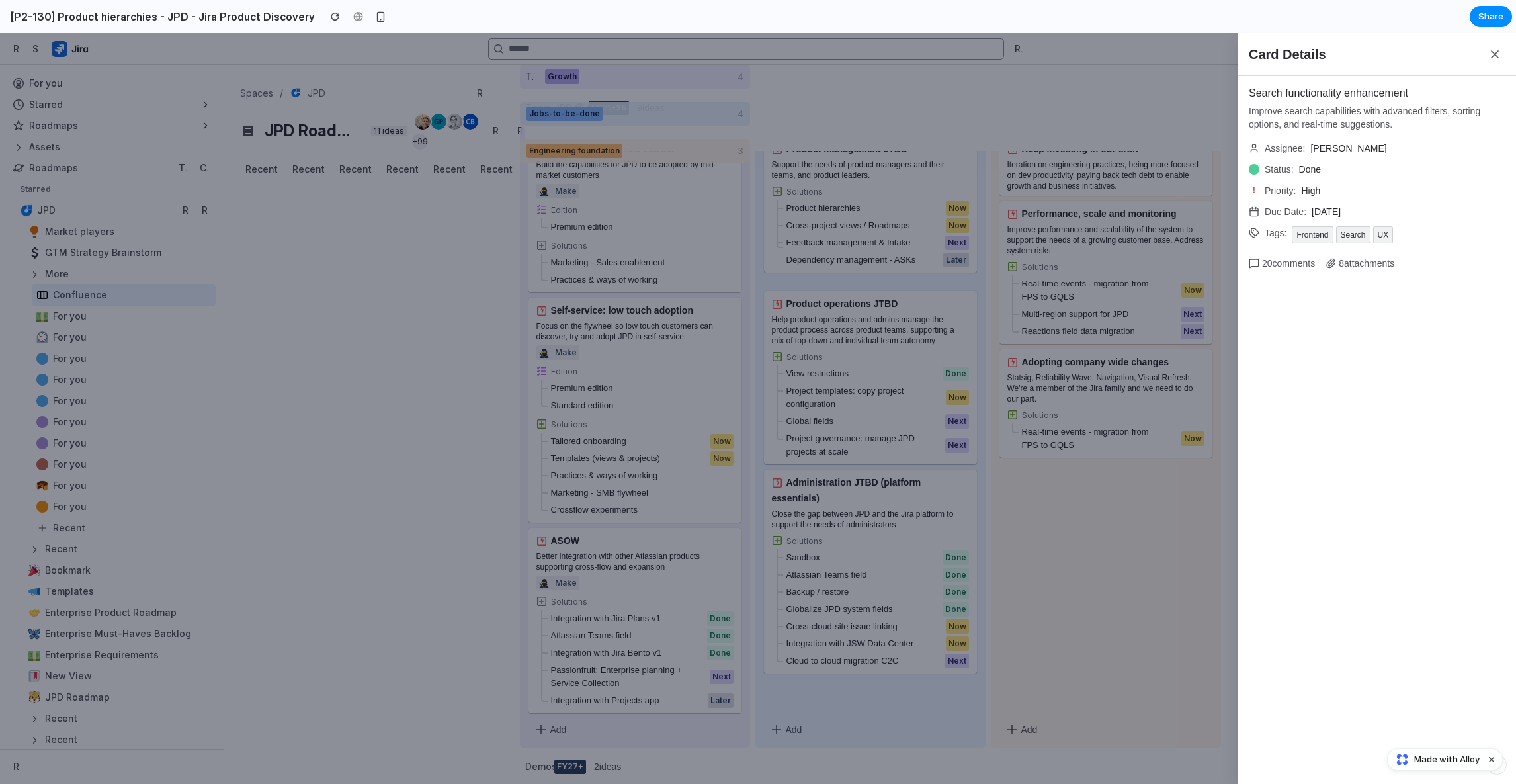
click at [1038, 283] on div "Card Details Search functionality enhancement Improve search capabilities with …" at bounding box center [758, 408] width 1516 height 751
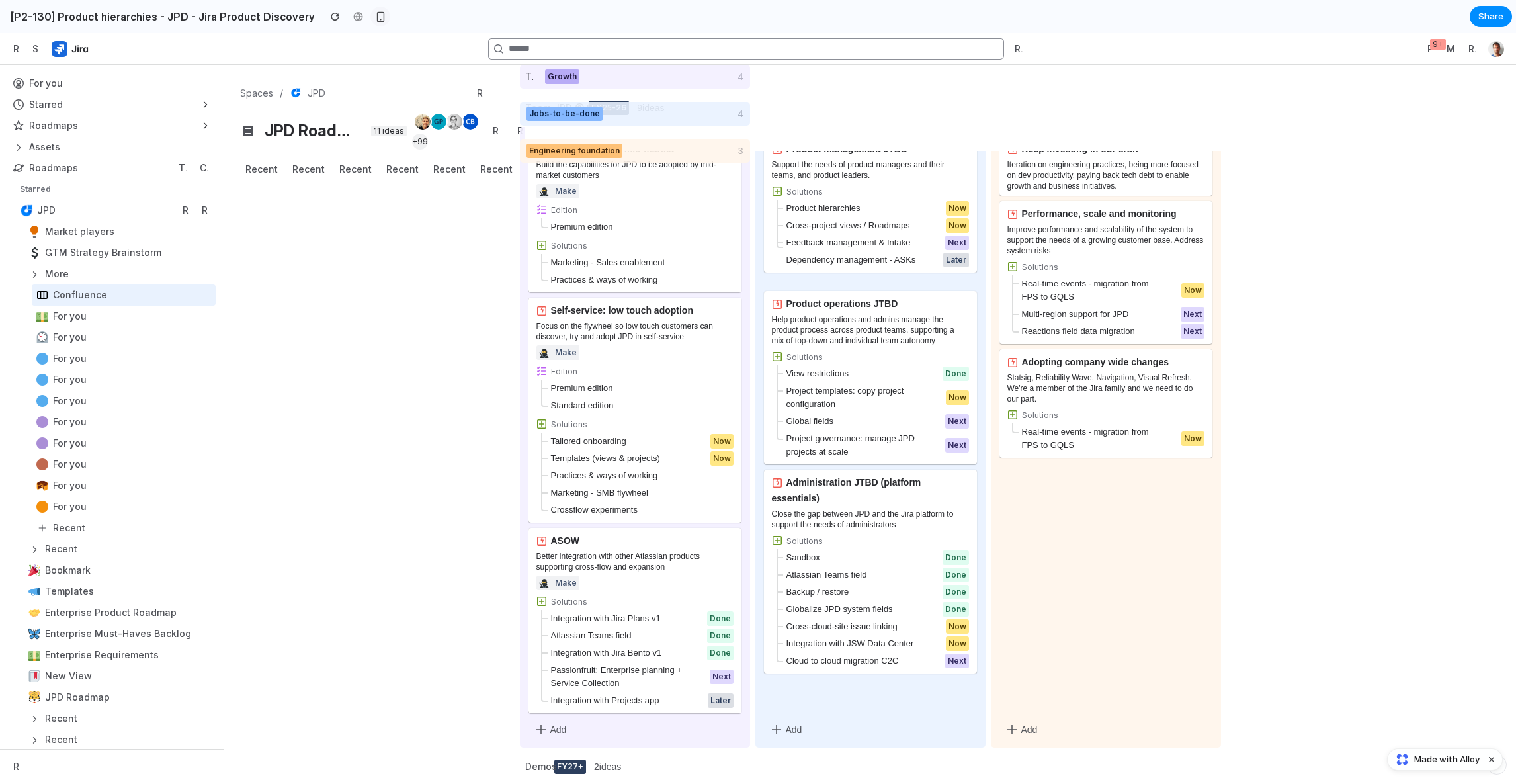
click at [375, 20] on div "button" at bounding box center [380, 16] width 11 height 11
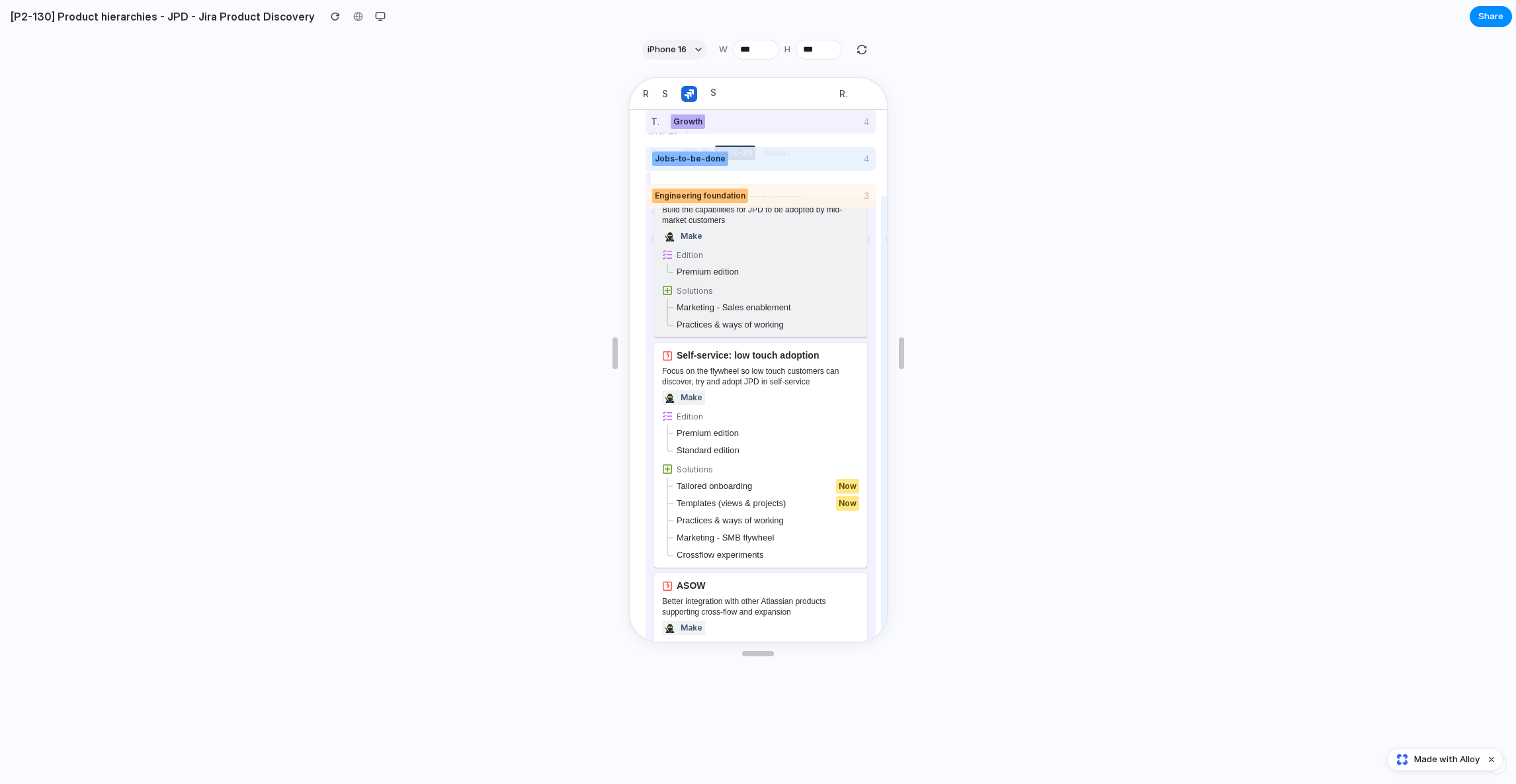
click at [735, 286] on div "Solutions" at bounding box center [758, 289] width 197 height 10
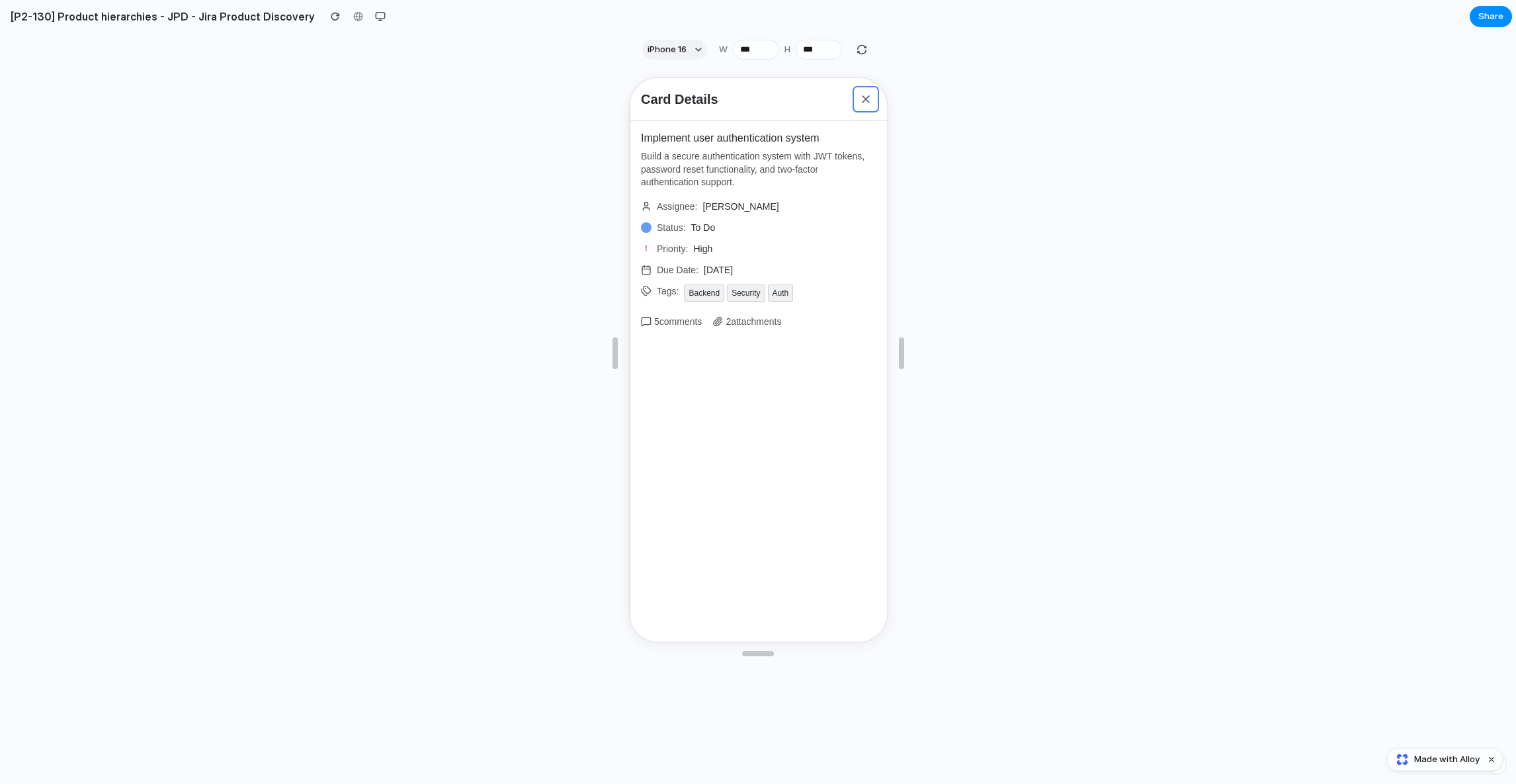
click at [857, 100] on icon at bounding box center [863, 97] width 13 height 13
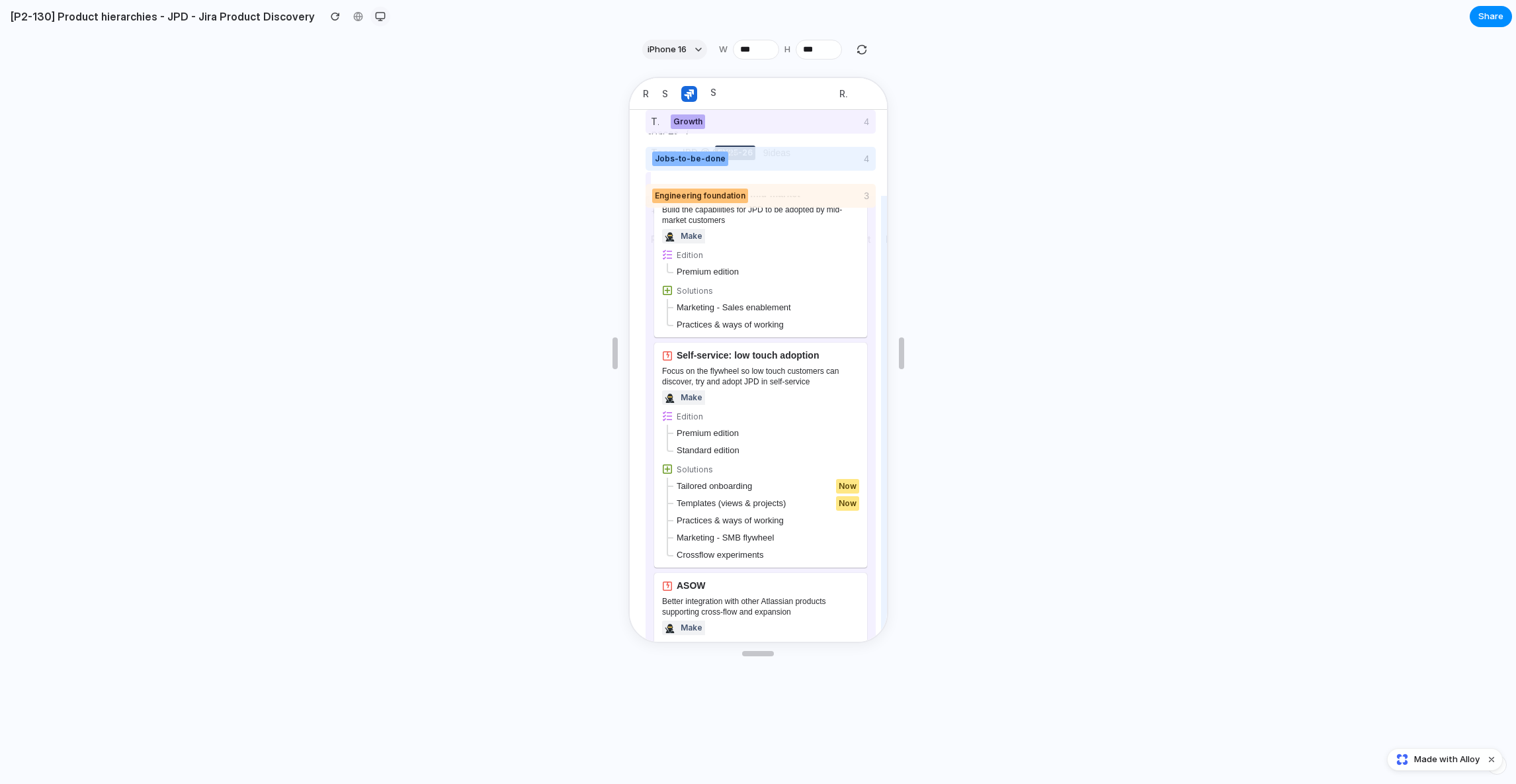
click at [375, 16] on div "button" at bounding box center [380, 16] width 10 height 10
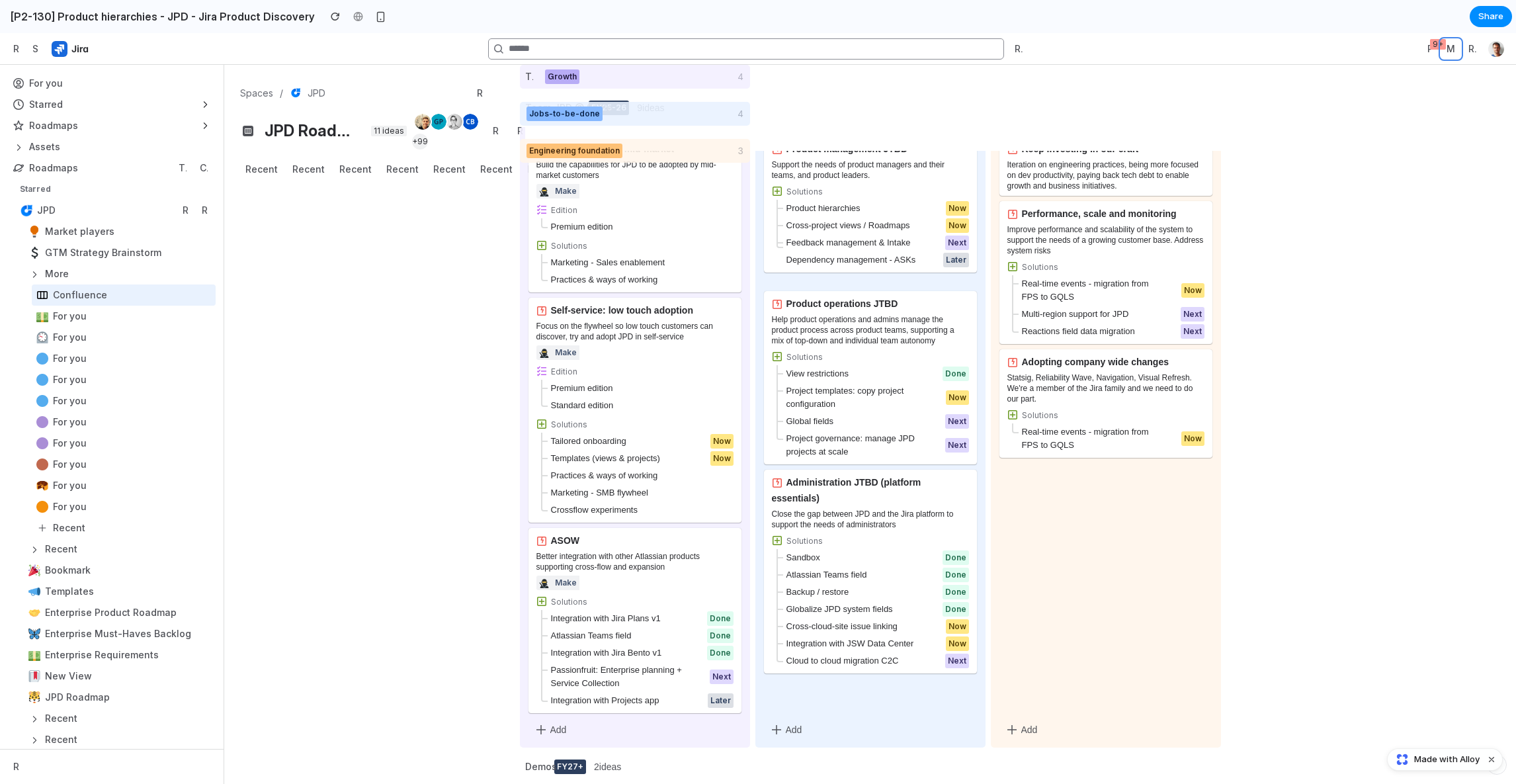
click at [1228, 45] on div "button" at bounding box center [1443, 49] width 35 height 18
click at [1228, 46] on img "button" at bounding box center [1496, 49] width 16 height 16
click at [1055, 177] on div "Iteration on engineering practices, being more focused on dev productivity, pay…" at bounding box center [1106, 175] width 197 height 32
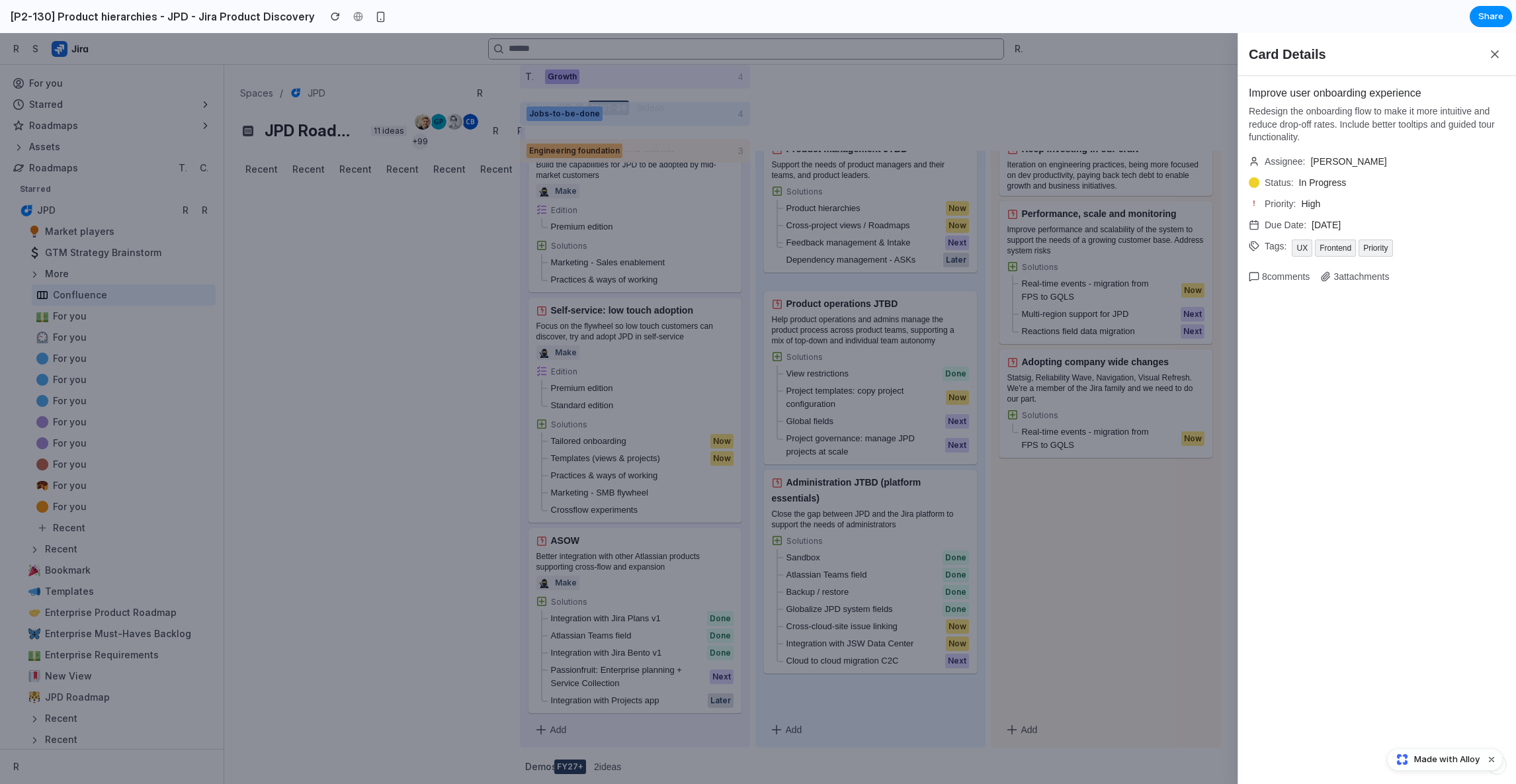
click at [1055, 176] on div "Card Details Improve user onboarding experience Redesign the onboarding flow to…" at bounding box center [758, 408] width 1516 height 751
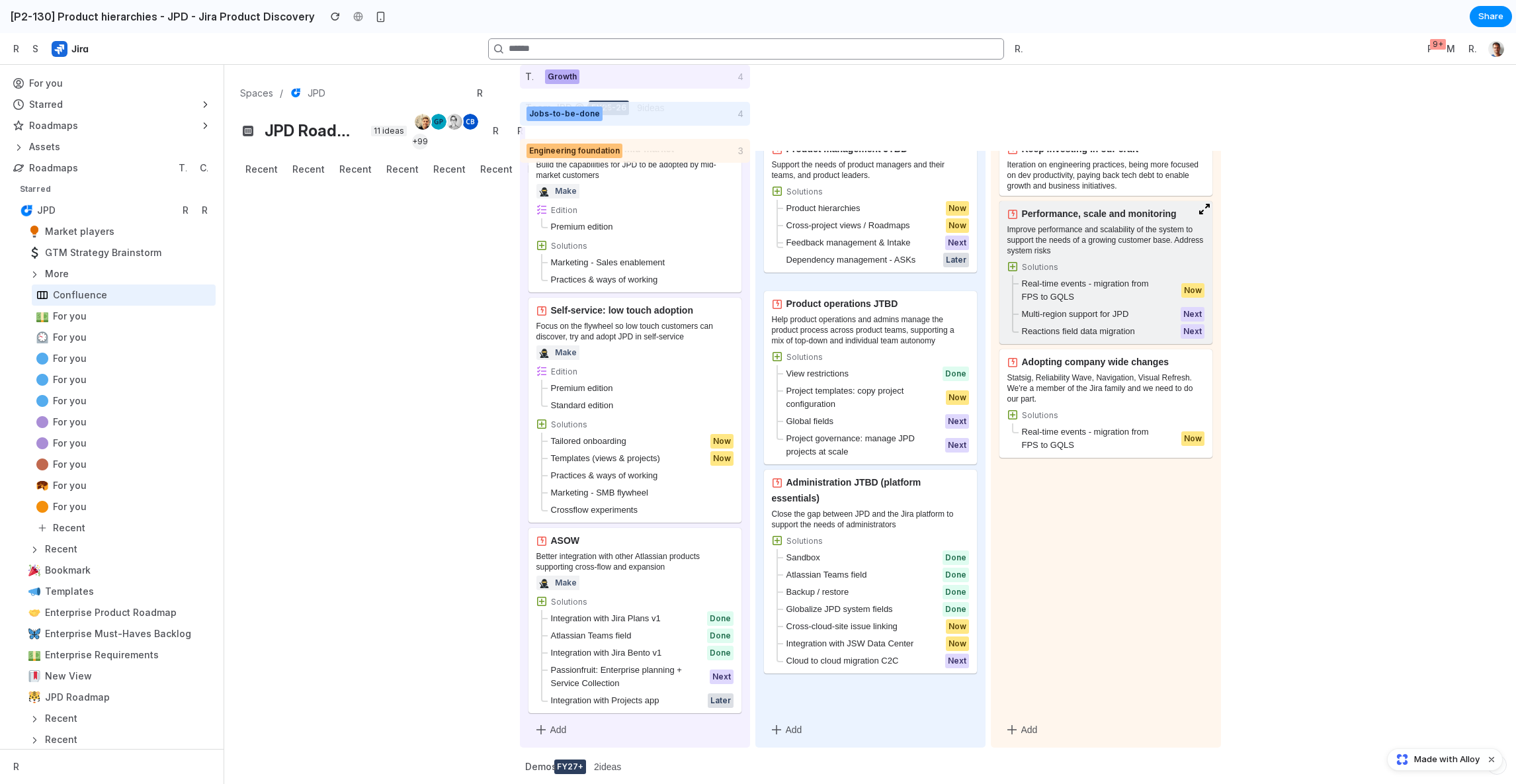
click at [1055, 232] on div "Improve performance and scalability of the system to support the needs of a gro…" at bounding box center [1106, 240] width 197 height 32
